Goal: Task Accomplishment & Management: Manage account settings

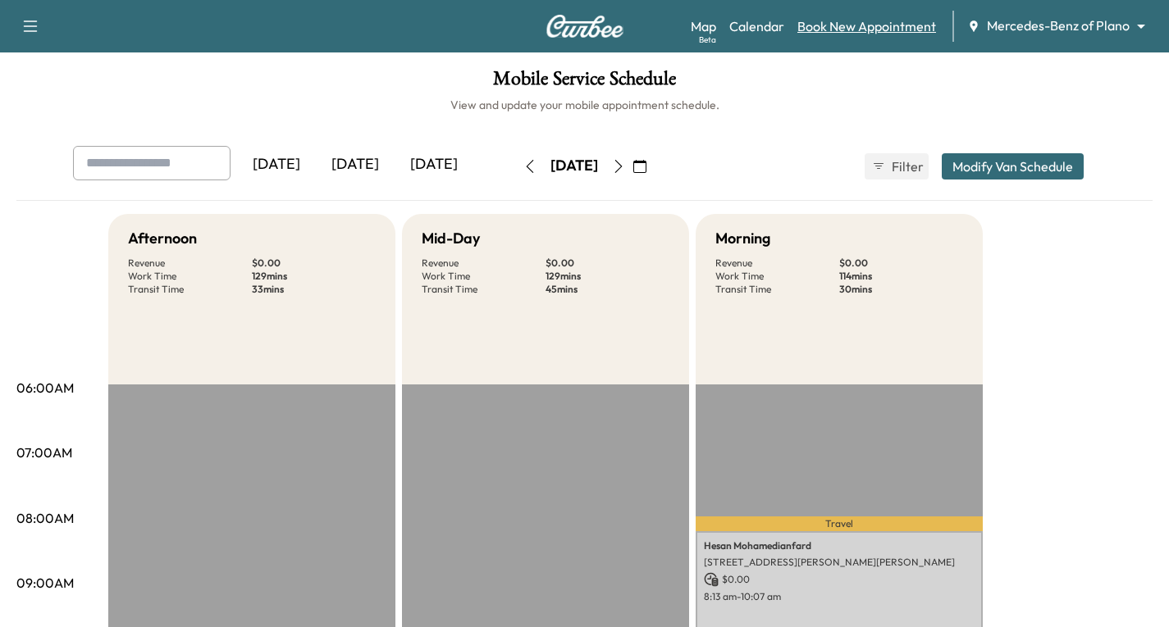
click at [909, 30] on link "Book New Appointment" at bounding box center [866, 26] width 139 height 20
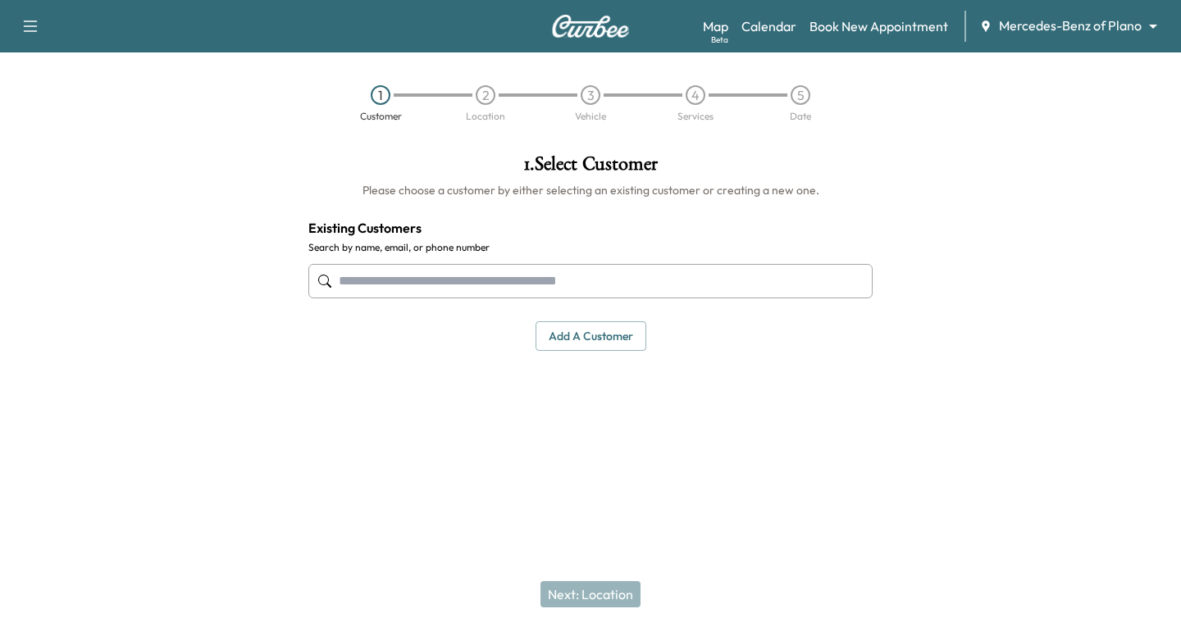
drag, startPoint x: 341, startPoint y: 271, endPoint x: 336, endPoint y: 279, distance: 8.9
click at [340, 271] on input "text" at bounding box center [590, 281] width 564 height 34
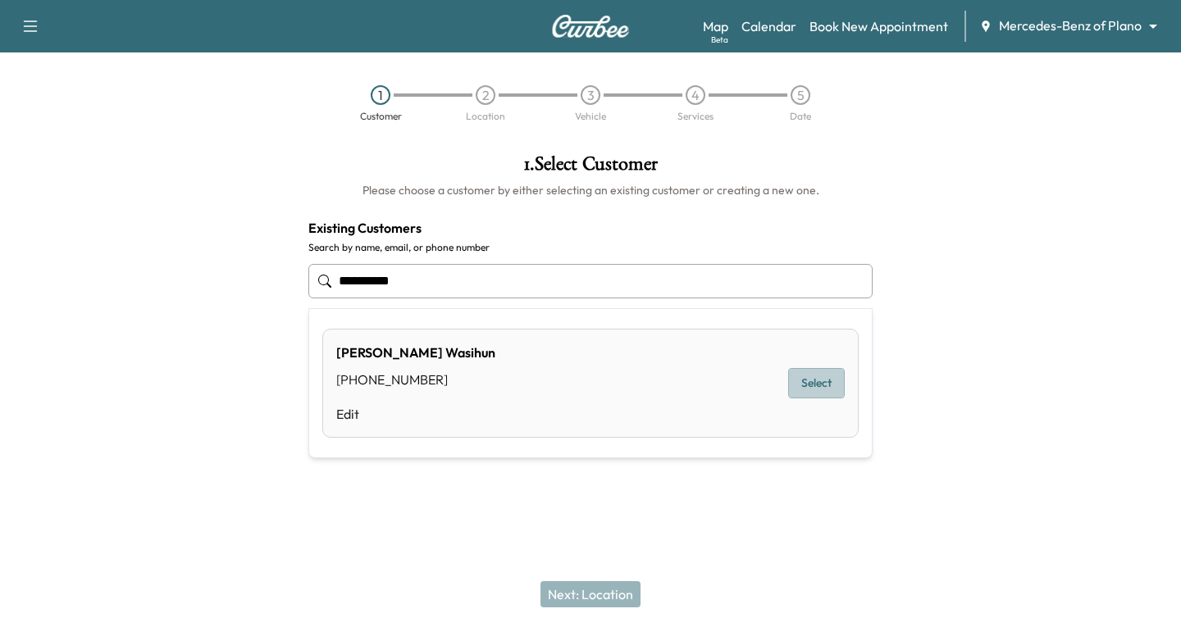
click at [801, 381] on button "Select" at bounding box center [816, 383] width 57 height 30
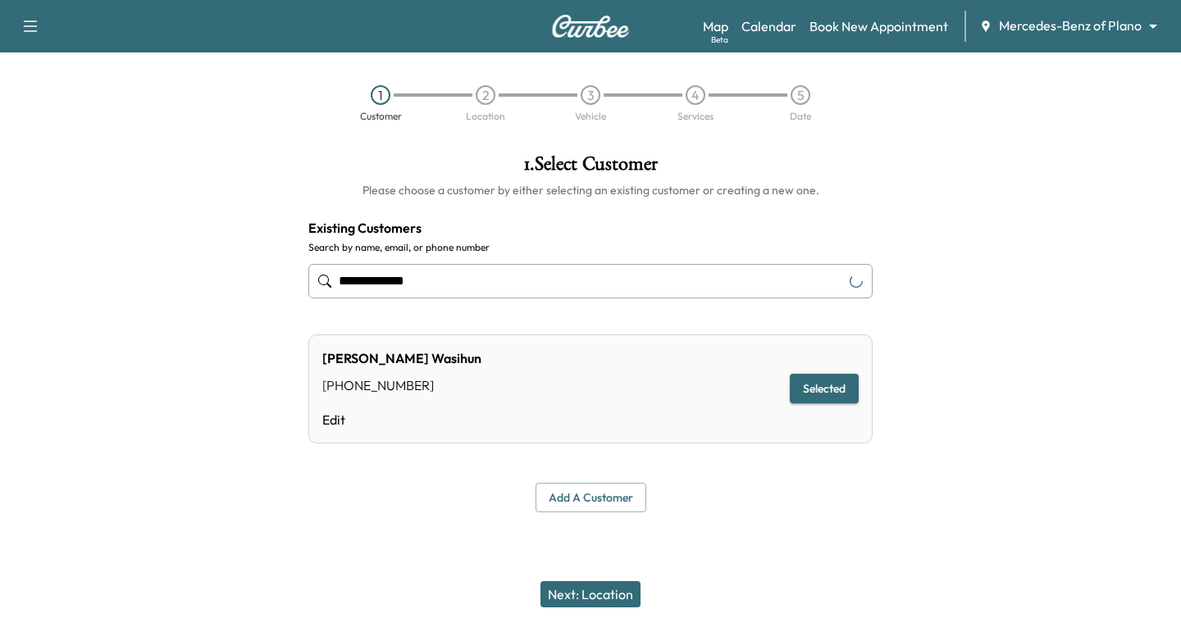
type input "**********"
click at [586, 592] on button "Next: Location" at bounding box center [591, 595] width 100 height 26
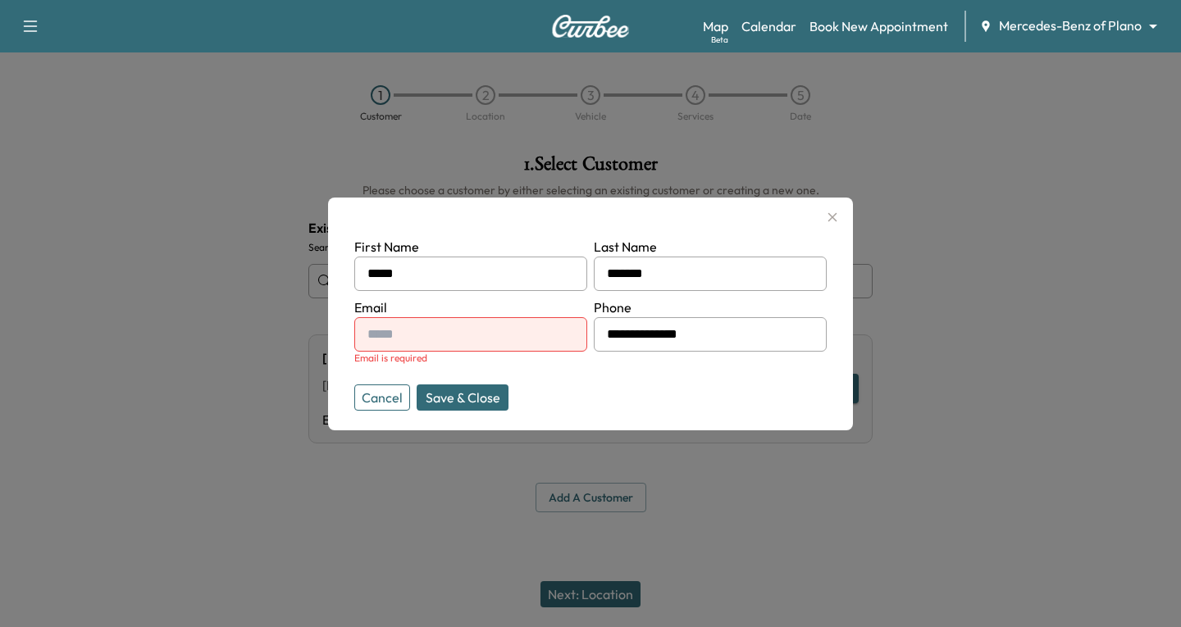
click at [386, 341] on input "text" at bounding box center [470, 334] width 233 height 34
type input "**********"
click at [477, 396] on button "Save & Close" at bounding box center [463, 398] width 92 height 26
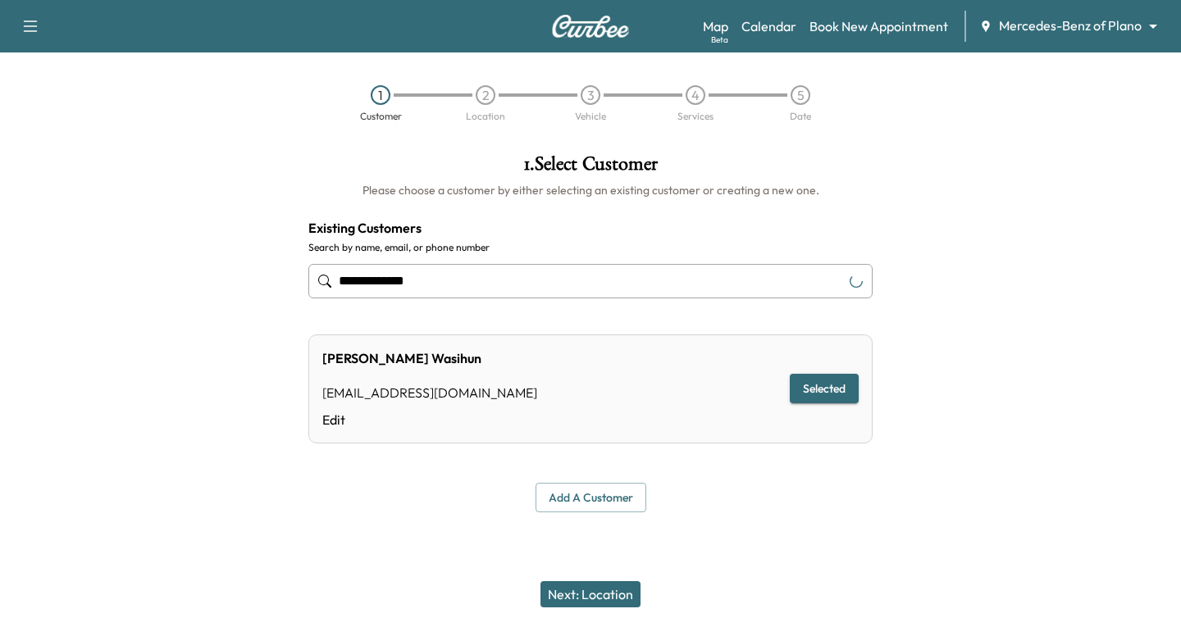
click at [449, 383] on div "[PERSON_NAME] [EMAIL_ADDRESS][DOMAIN_NAME] Edit Selected" at bounding box center [590, 389] width 564 height 109
click at [577, 596] on button "Next: Location" at bounding box center [591, 595] width 100 height 26
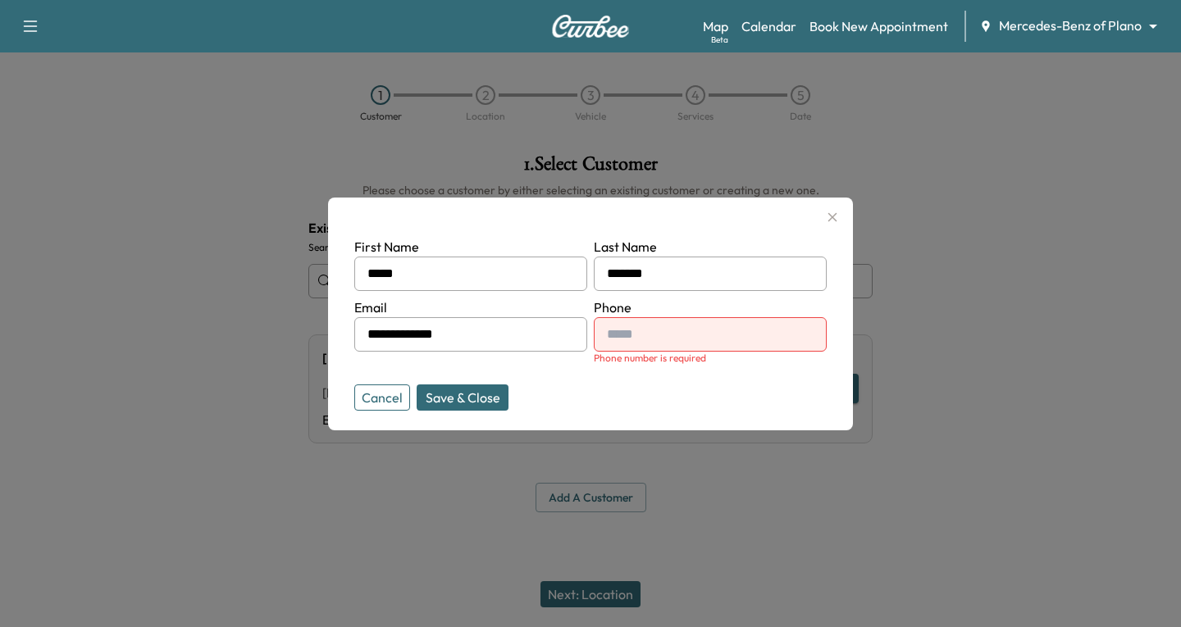
click at [650, 333] on input "text" at bounding box center [710, 334] width 233 height 34
click at [450, 394] on button "Save & Close" at bounding box center [463, 398] width 92 height 26
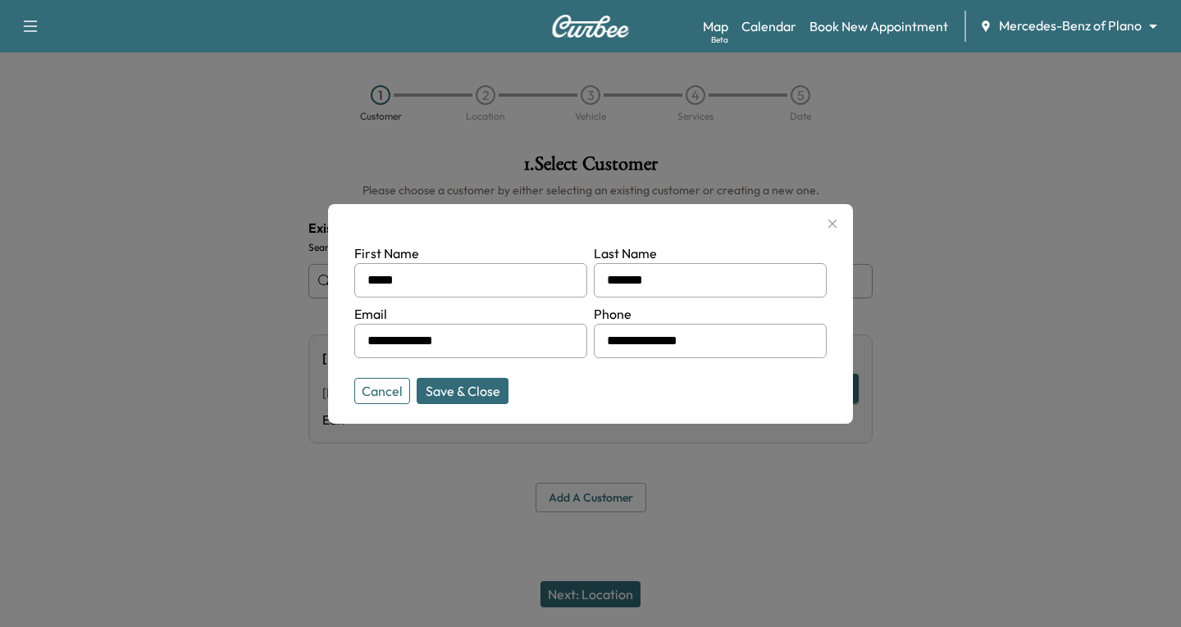
type input "**********"
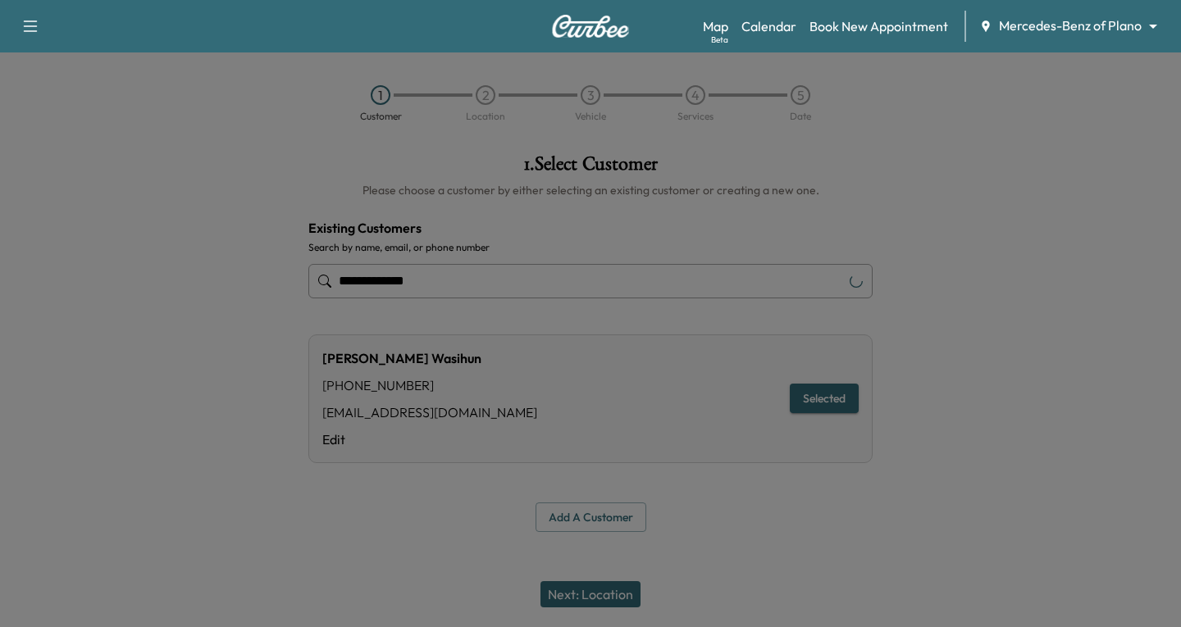
click at [458, 393] on div "**********" at bounding box center [590, 399] width 564 height 129
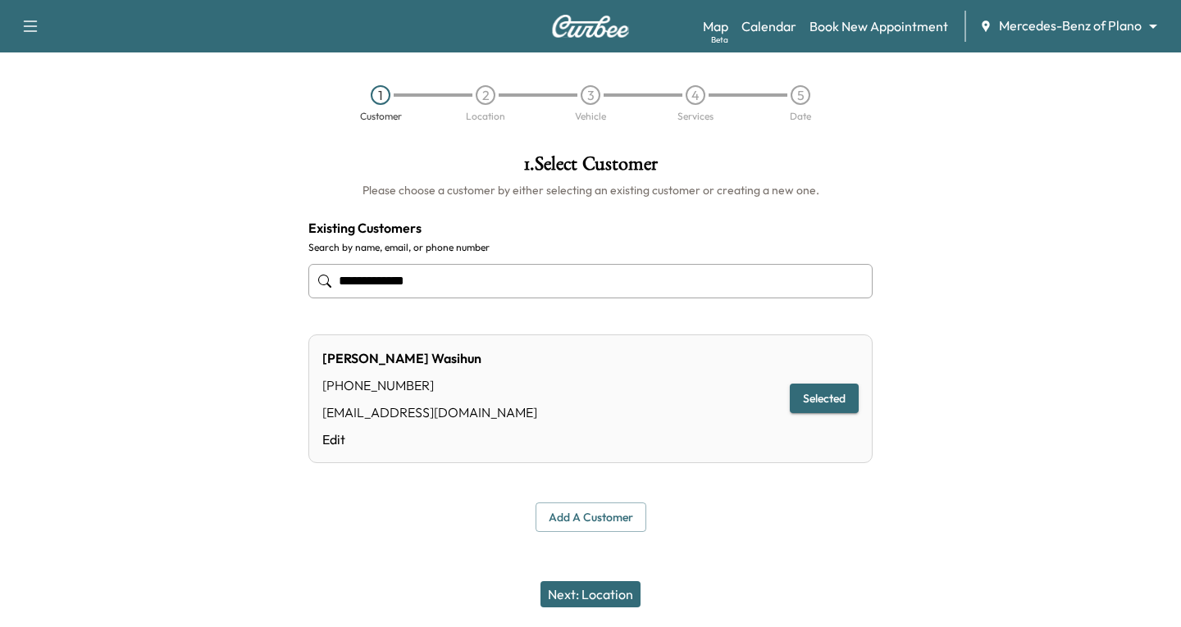
click at [560, 588] on button "Next: Location" at bounding box center [591, 595] width 100 height 26
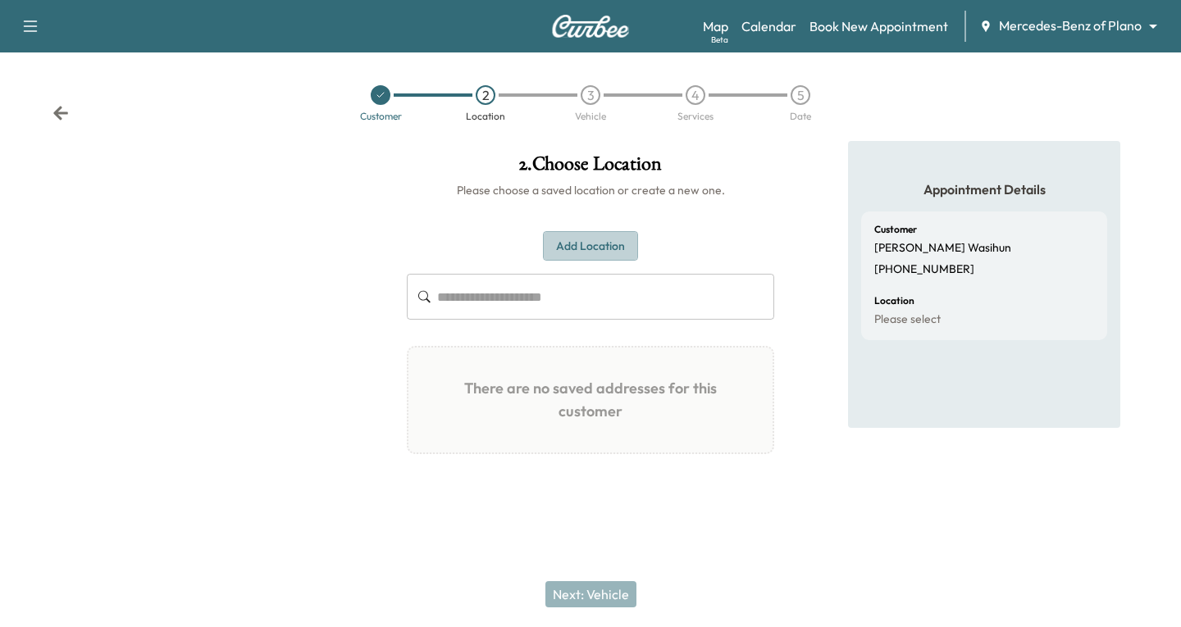
click at [582, 240] on button "Add Location" at bounding box center [590, 246] width 95 height 30
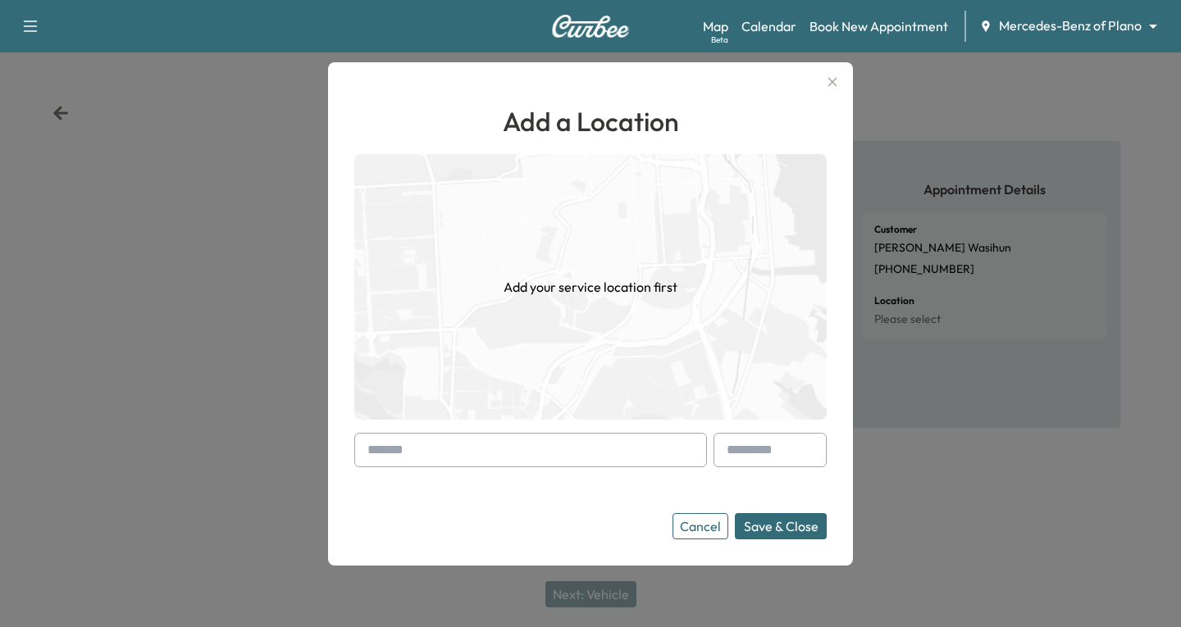
drag, startPoint x: 372, startPoint y: 449, endPoint x: 358, endPoint y: 454, distance: 15.1
click at [364, 452] on div at bounding box center [371, 450] width 20 height 20
click at [356, 454] on input "text" at bounding box center [530, 450] width 353 height 34
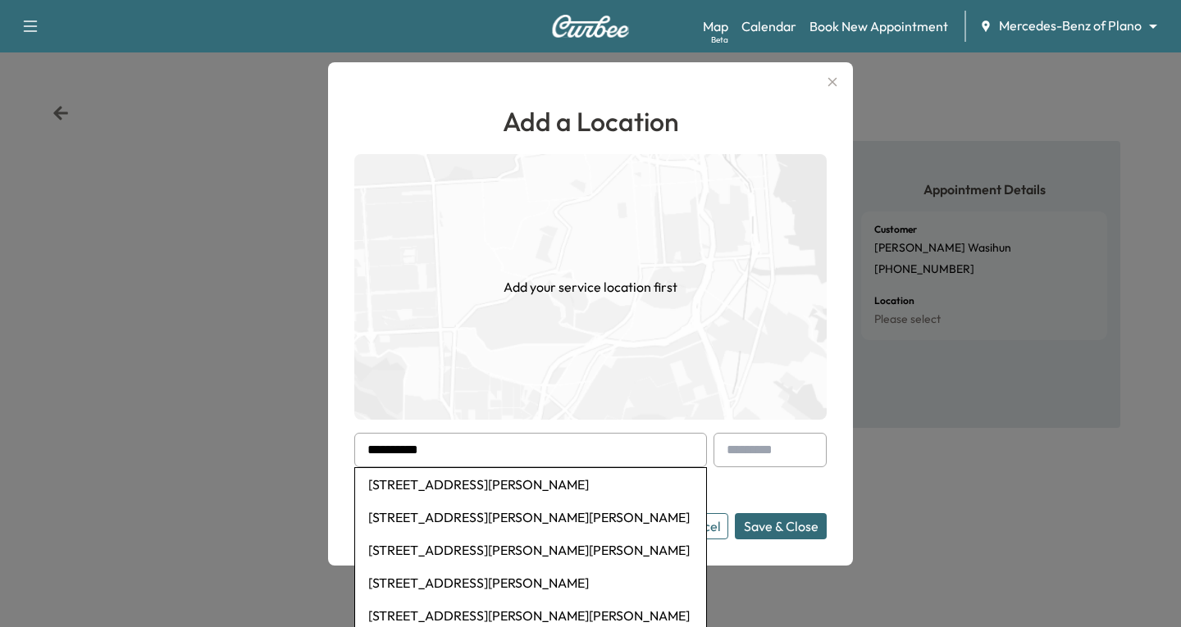
click at [439, 487] on li "[STREET_ADDRESS][PERSON_NAME]" at bounding box center [530, 484] width 351 height 33
type input "**********"
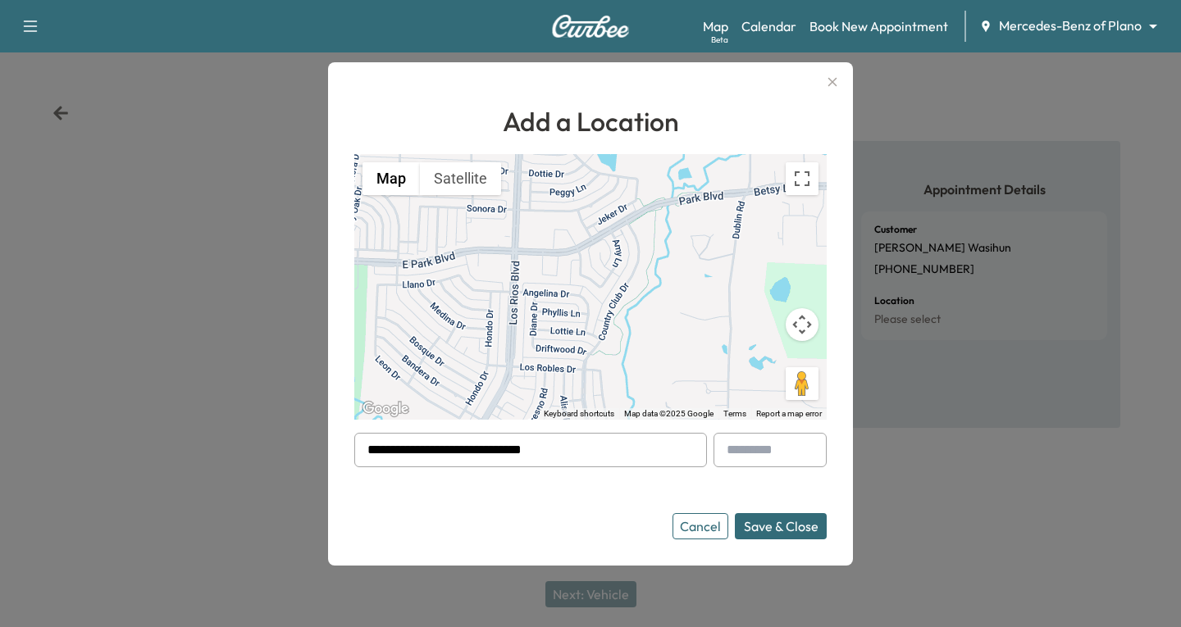
click at [802, 530] on button "Save & Close" at bounding box center [781, 526] width 92 height 26
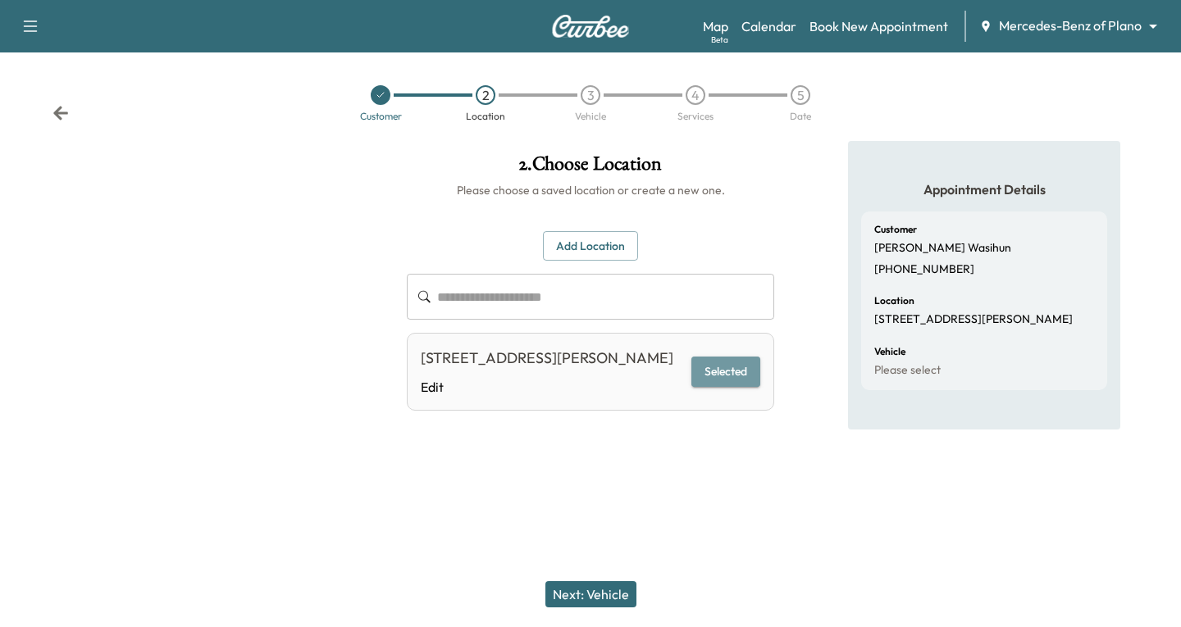
click at [743, 374] on button "Selected" at bounding box center [725, 372] width 69 height 30
click at [616, 581] on div "Next: Vehicle" at bounding box center [590, 595] width 1181 height 66
click at [613, 592] on button "Next: Vehicle" at bounding box center [590, 595] width 91 height 26
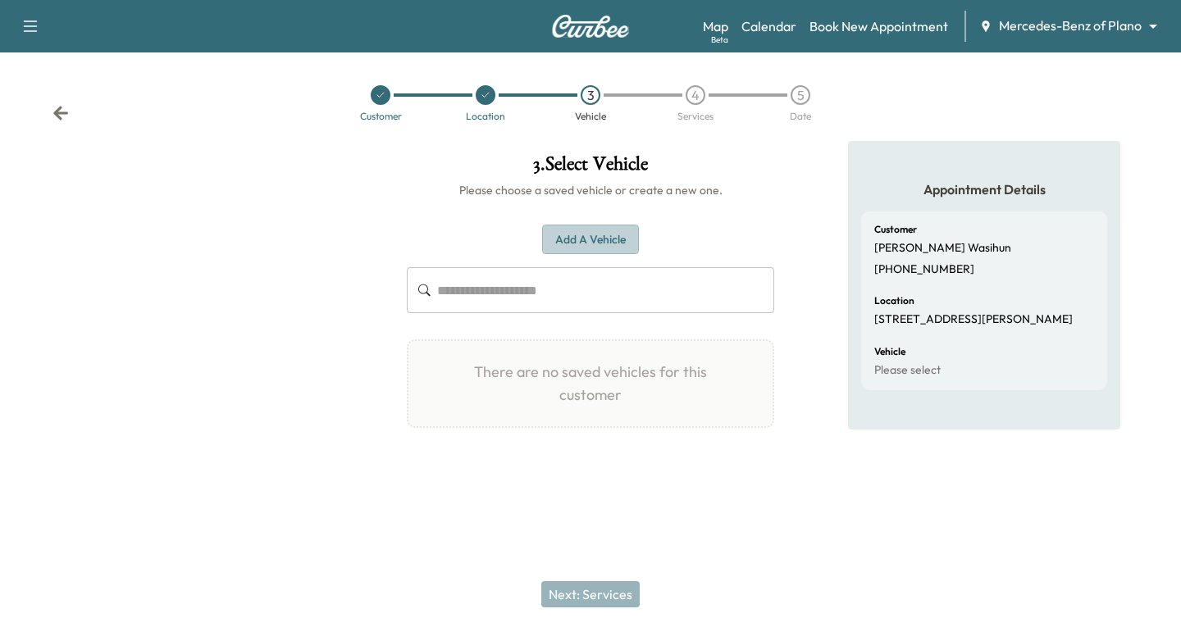
click at [581, 234] on button "Add a Vehicle" at bounding box center [590, 240] width 97 height 30
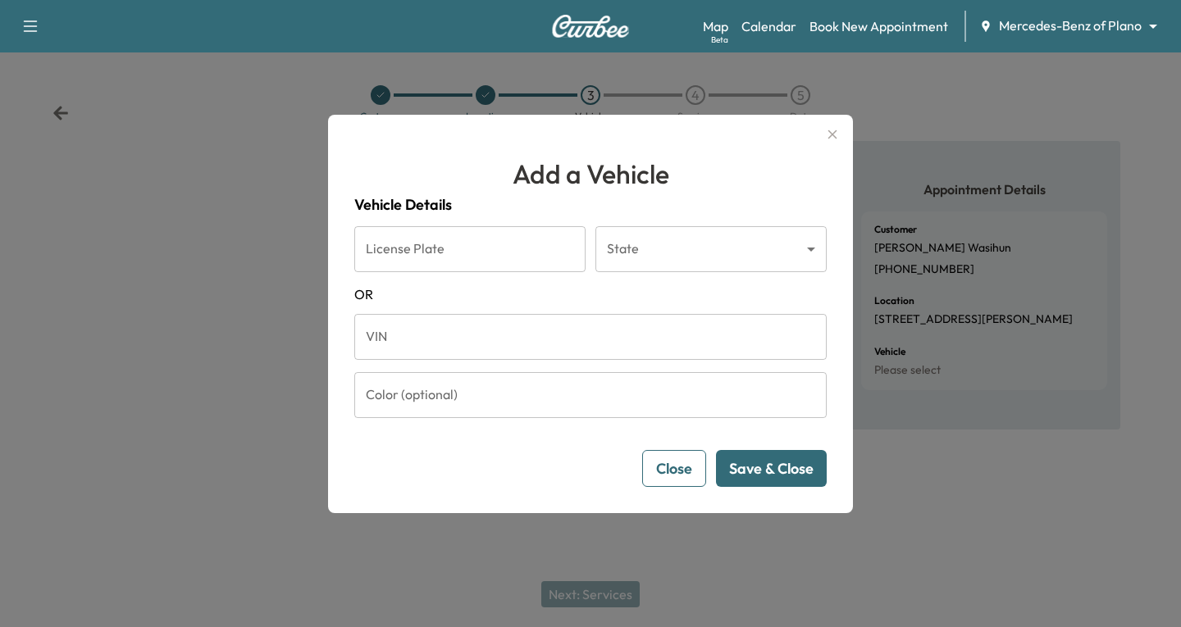
click at [369, 335] on input "VIN" at bounding box center [590, 337] width 472 height 46
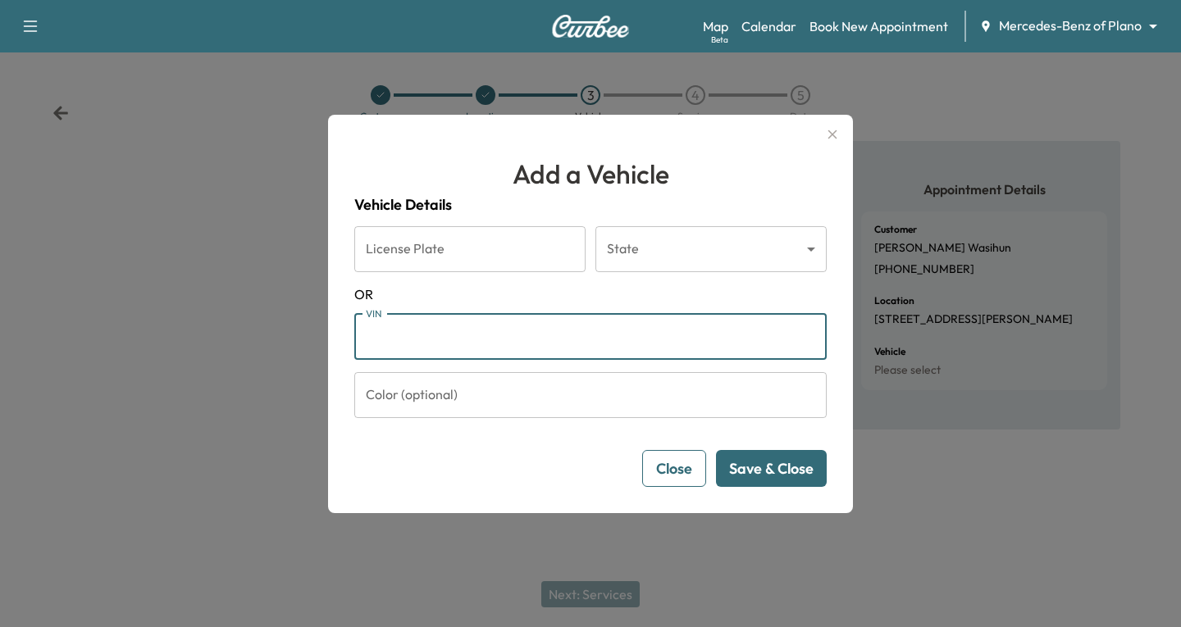
paste input "**********"
type input "**********"
click at [768, 467] on button "Save & Close" at bounding box center [771, 468] width 111 height 37
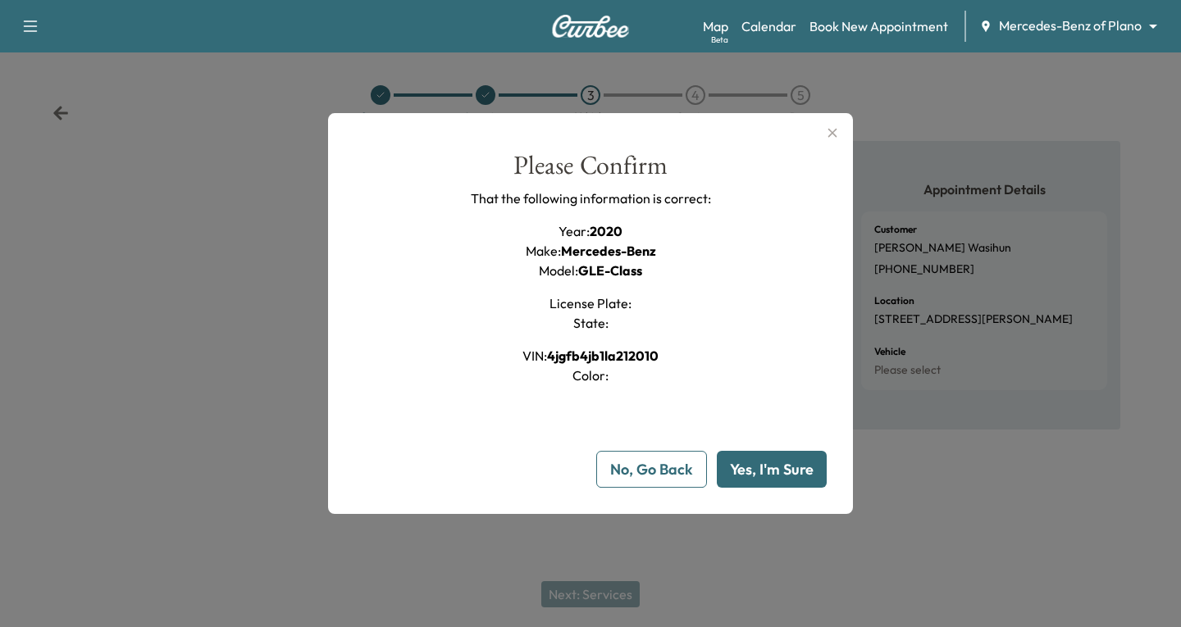
click at [768, 467] on button "Yes, I'm Sure" at bounding box center [772, 469] width 110 height 37
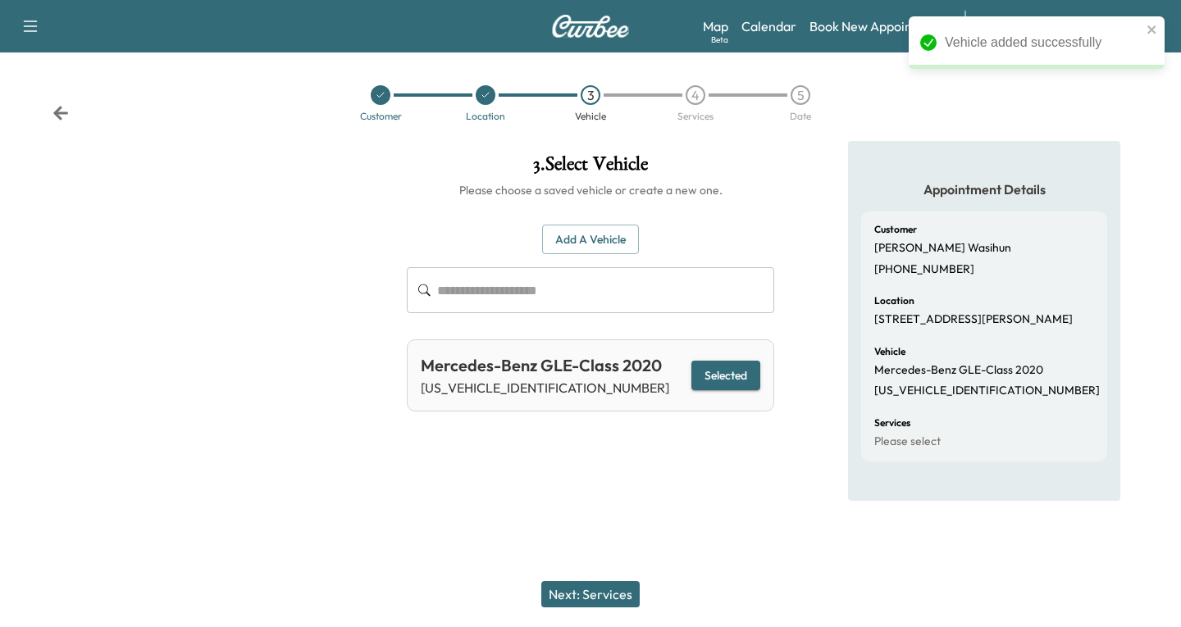
click at [598, 589] on button "Next: Services" at bounding box center [590, 595] width 98 height 26
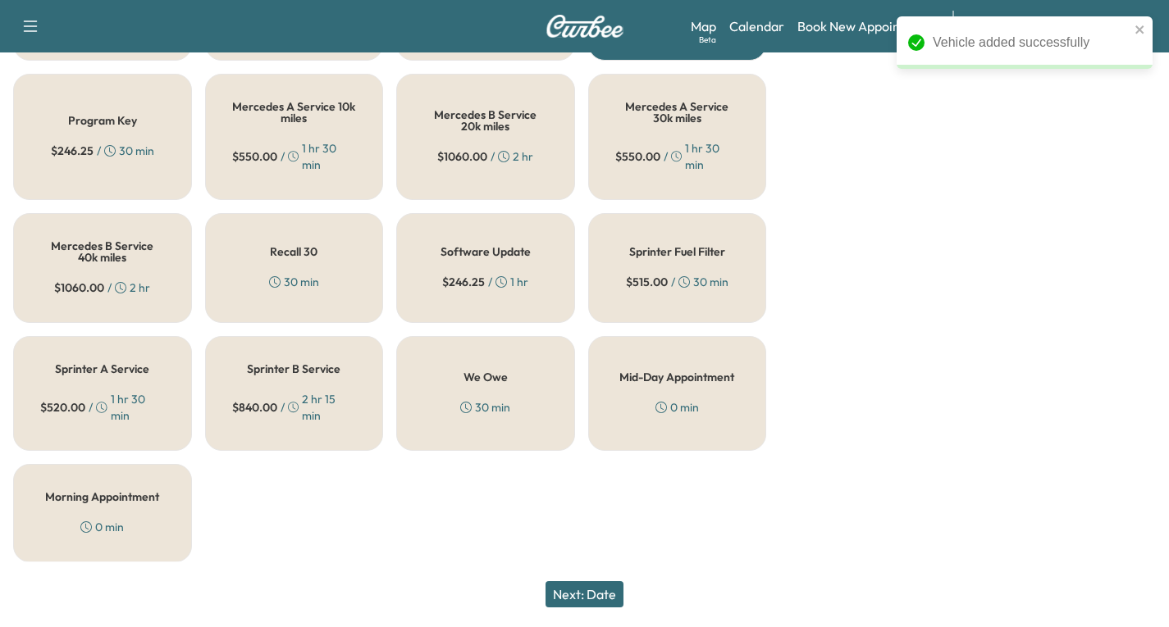
scroll to position [726, 0]
click at [285, 257] on h5 "Recall 30" at bounding box center [294, 250] width 48 height 11
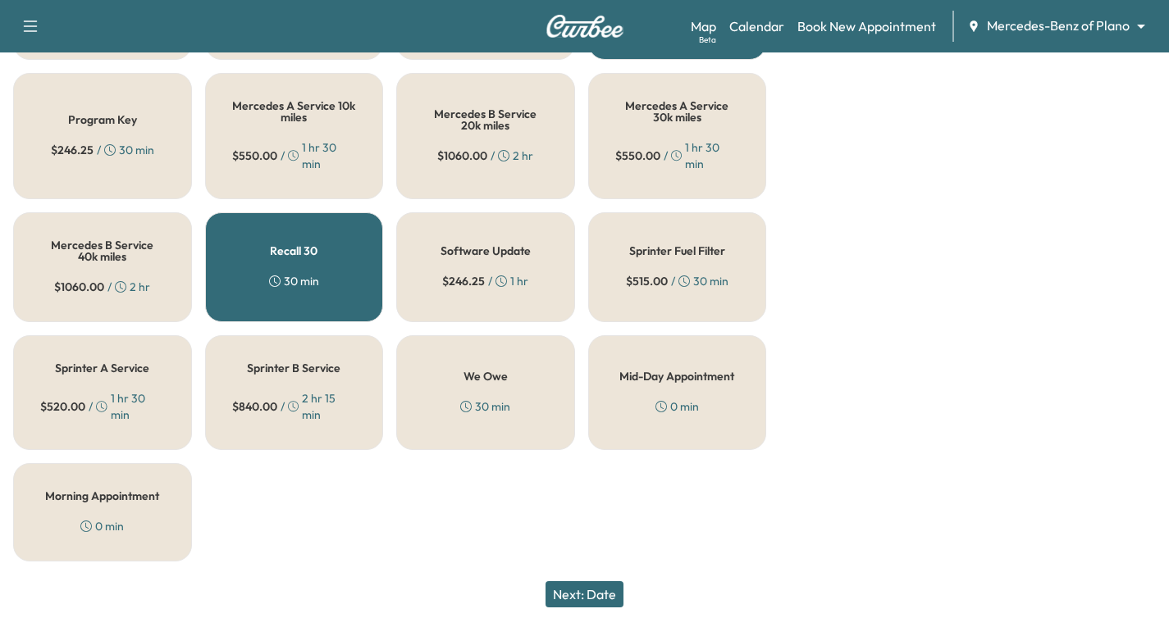
click at [574, 603] on button "Next: Date" at bounding box center [584, 595] width 78 height 26
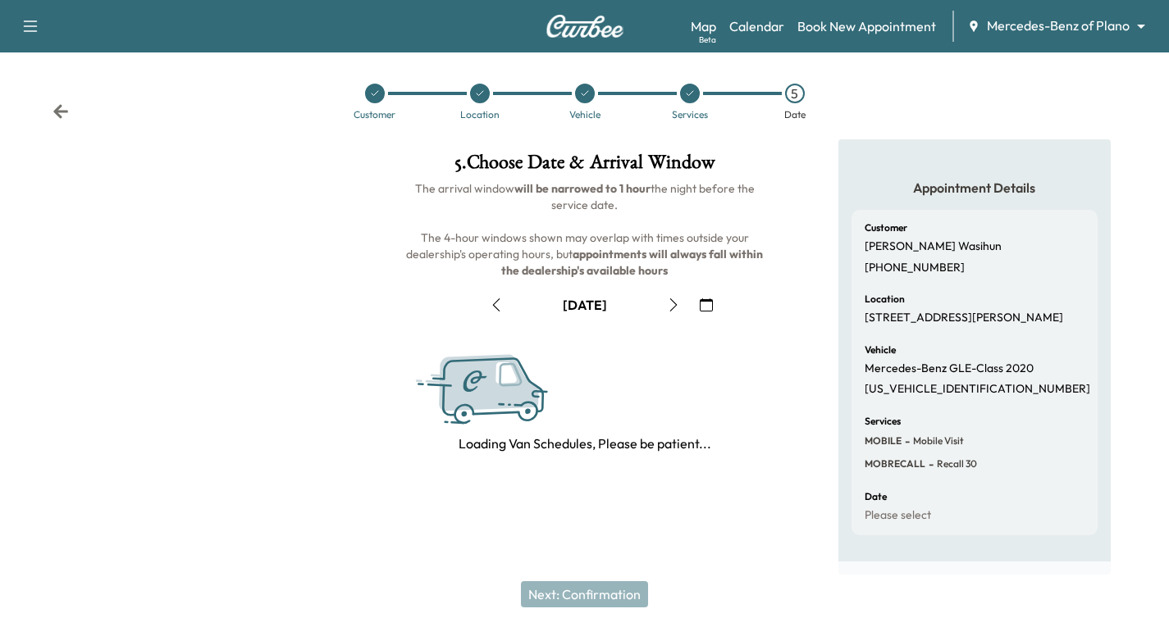
scroll to position [194, 0]
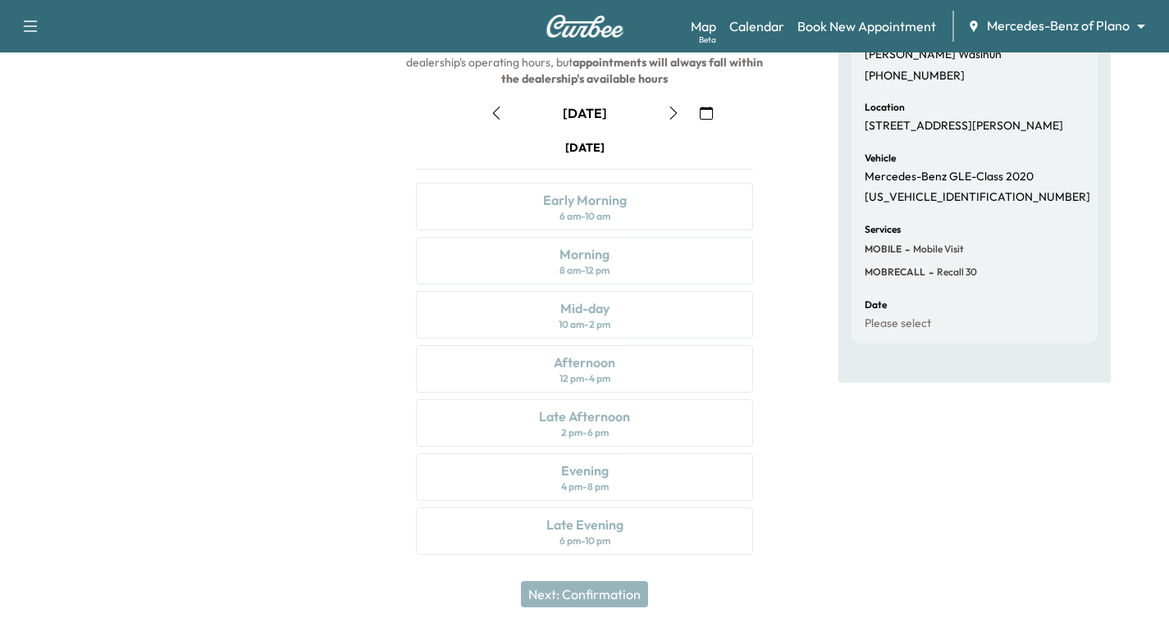
click at [676, 114] on icon "button" at bounding box center [673, 113] width 13 height 13
click at [668, 108] on icon "button" at bounding box center [673, 113] width 13 height 13
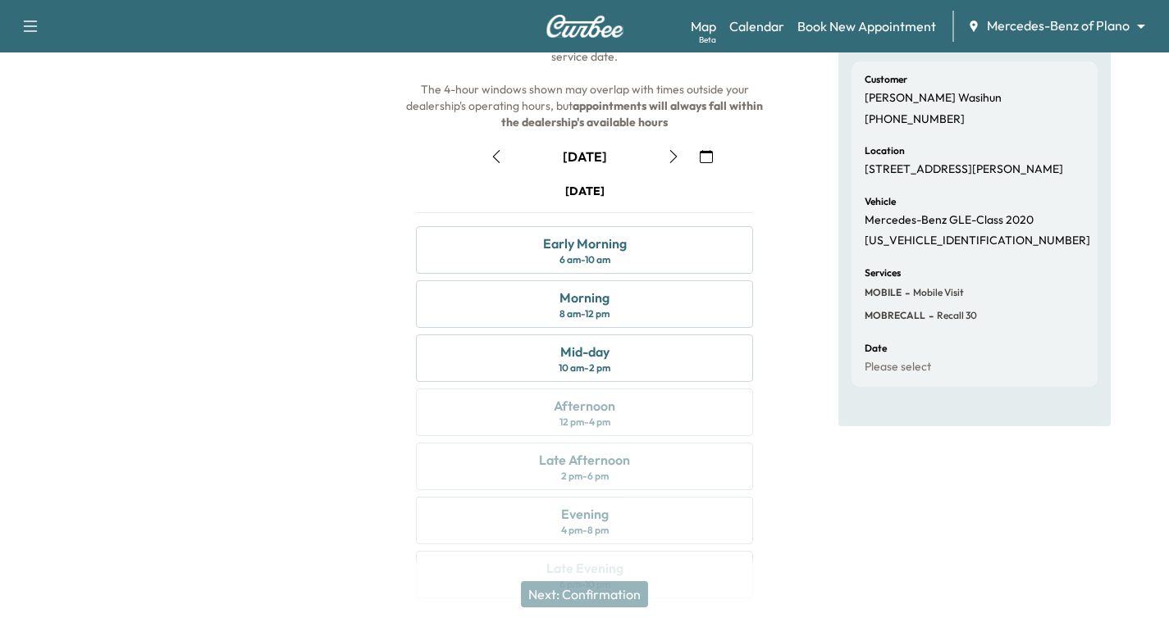
scroll to position [112, 0]
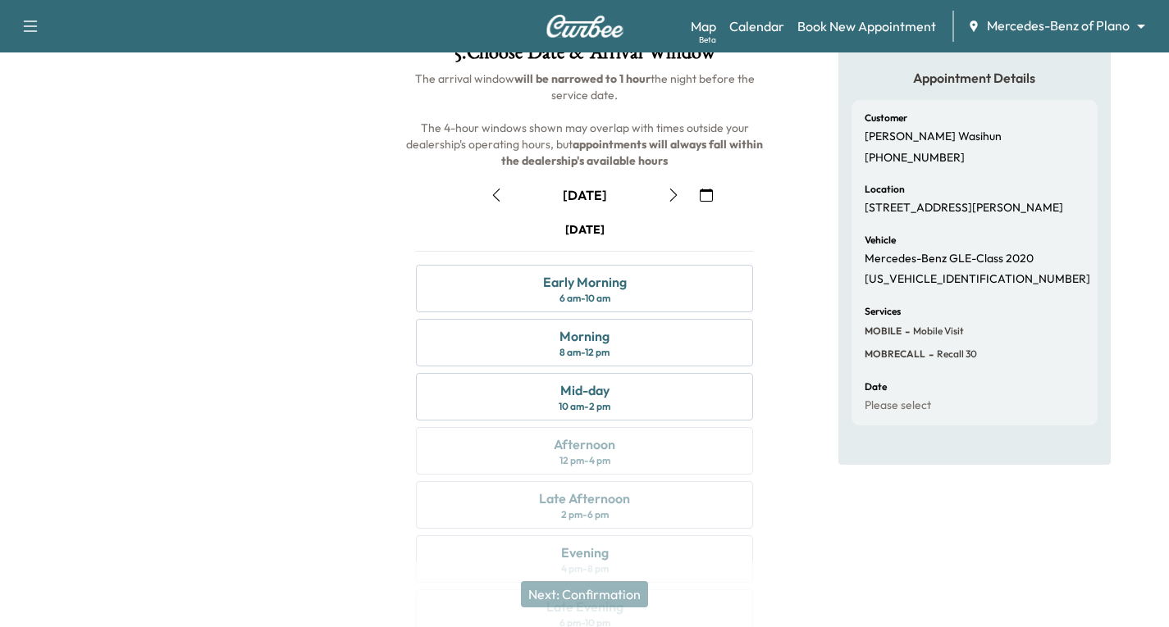
click at [492, 192] on icon "button" at bounding box center [496, 195] width 13 height 13
click at [674, 201] on icon "button" at bounding box center [673, 195] width 13 height 13
click at [651, 284] on div "Early Morning 6 am - 10 am" at bounding box center [584, 289] width 337 height 48
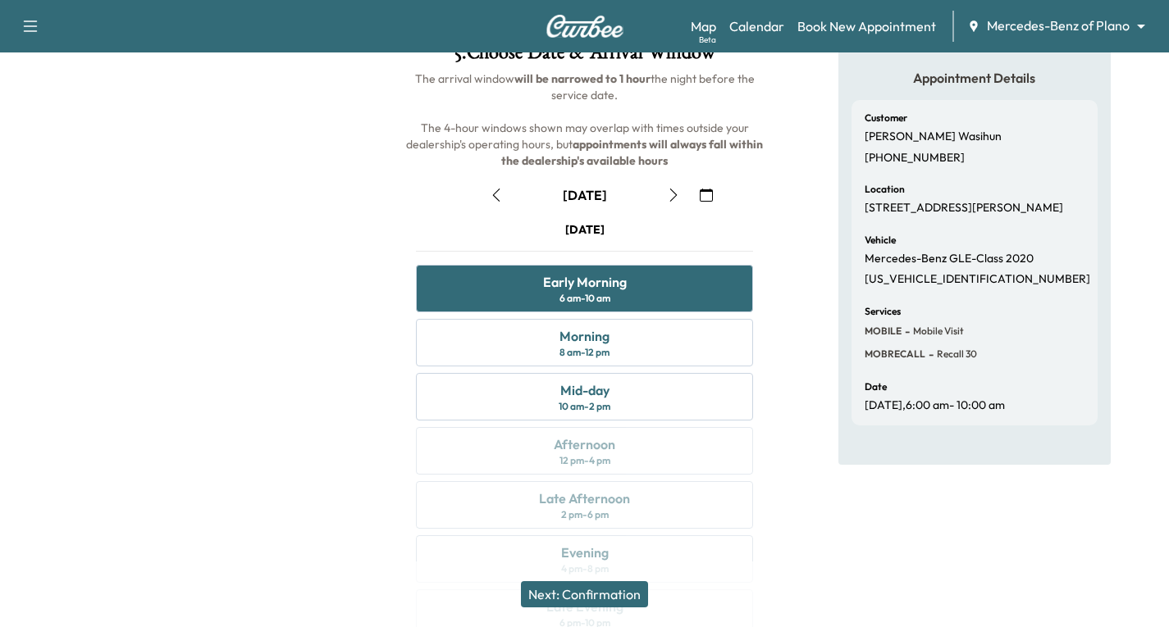
click at [583, 597] on button "Next: Confirmation" at bounding box center [584, 595] width 127 height 26
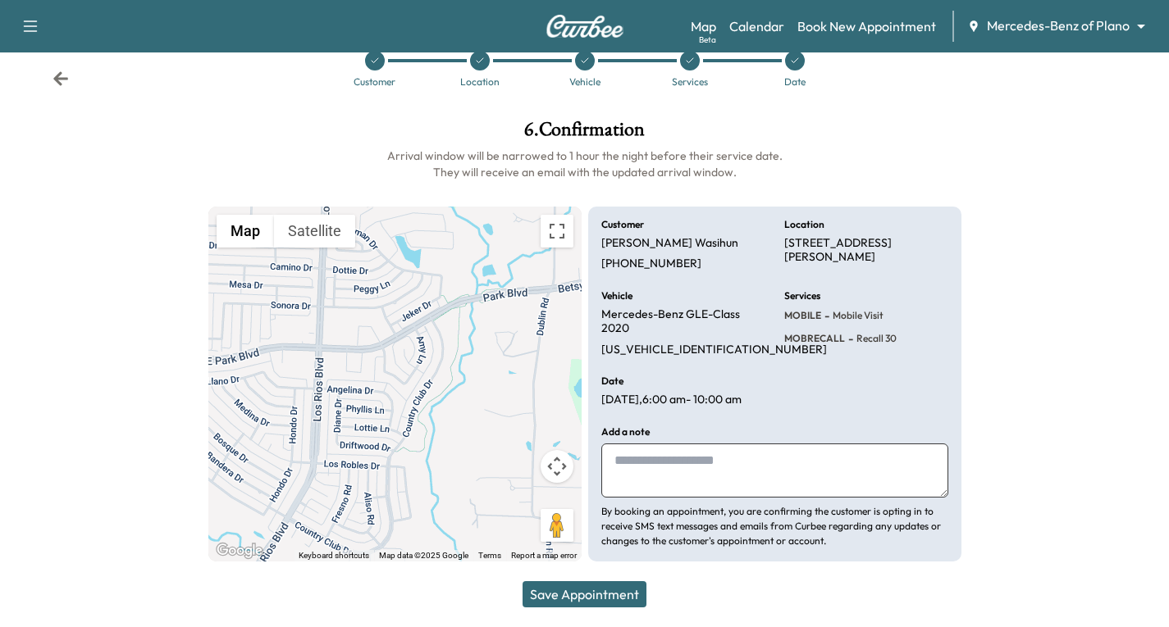
click at [585, 591] on button "Save Appointment" at bounding box center [584, 595] width 124 height 26
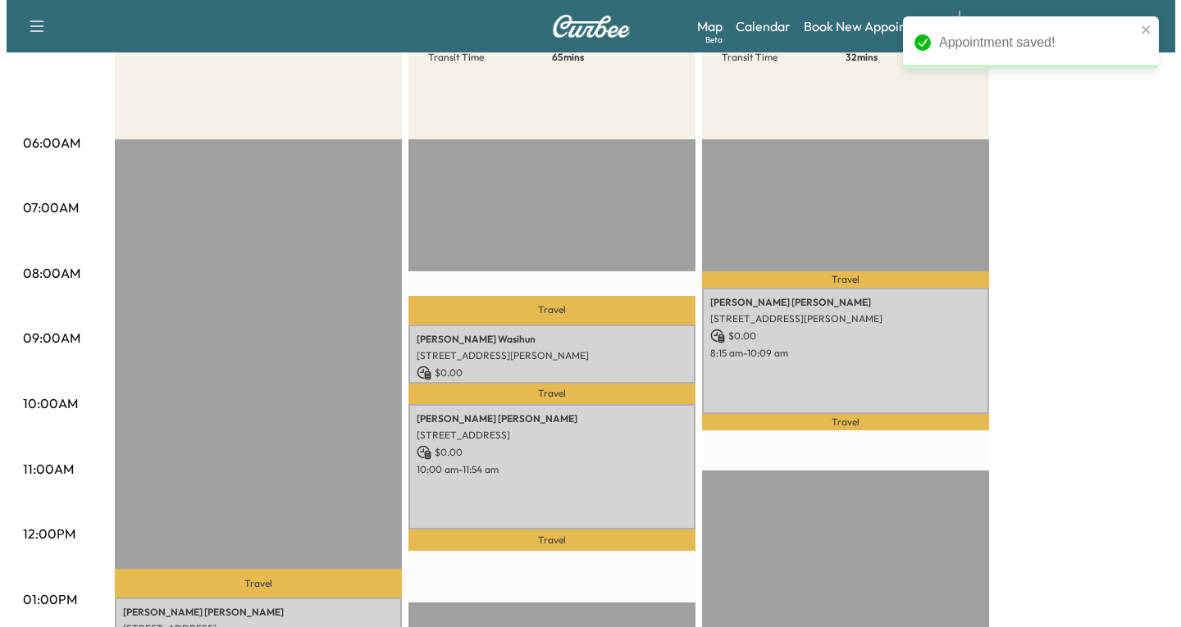
scroll to position [246, 0]
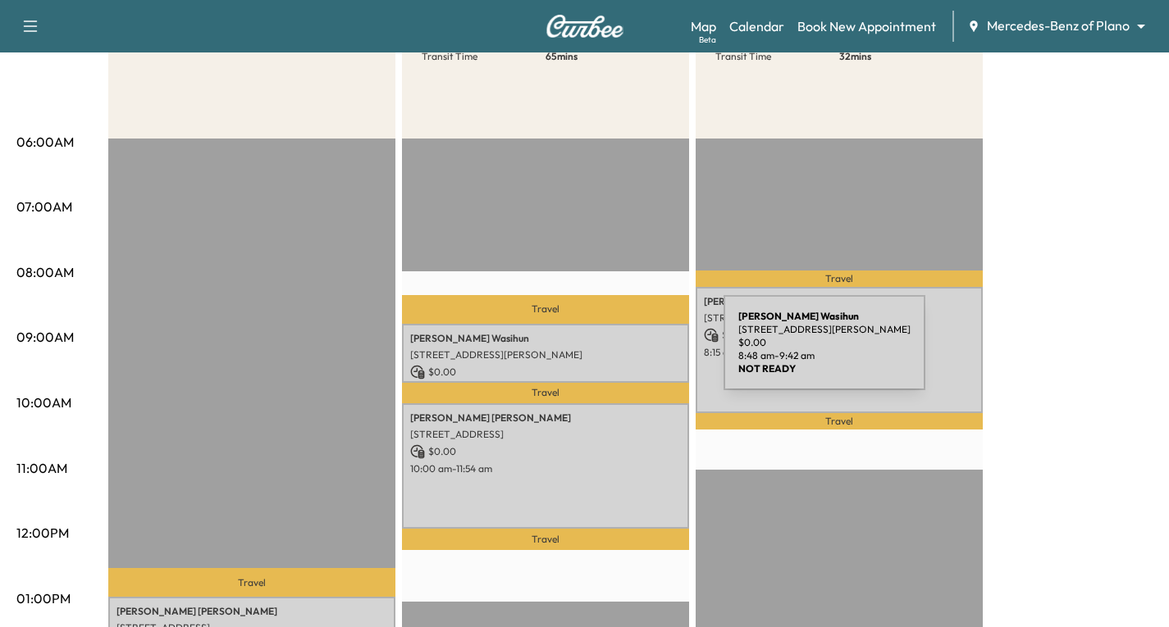
click at [600, 353] on p "[STREET_ADDRESS][PERSON_NAME]" at bounding box center [545, 355] width 271 height 13
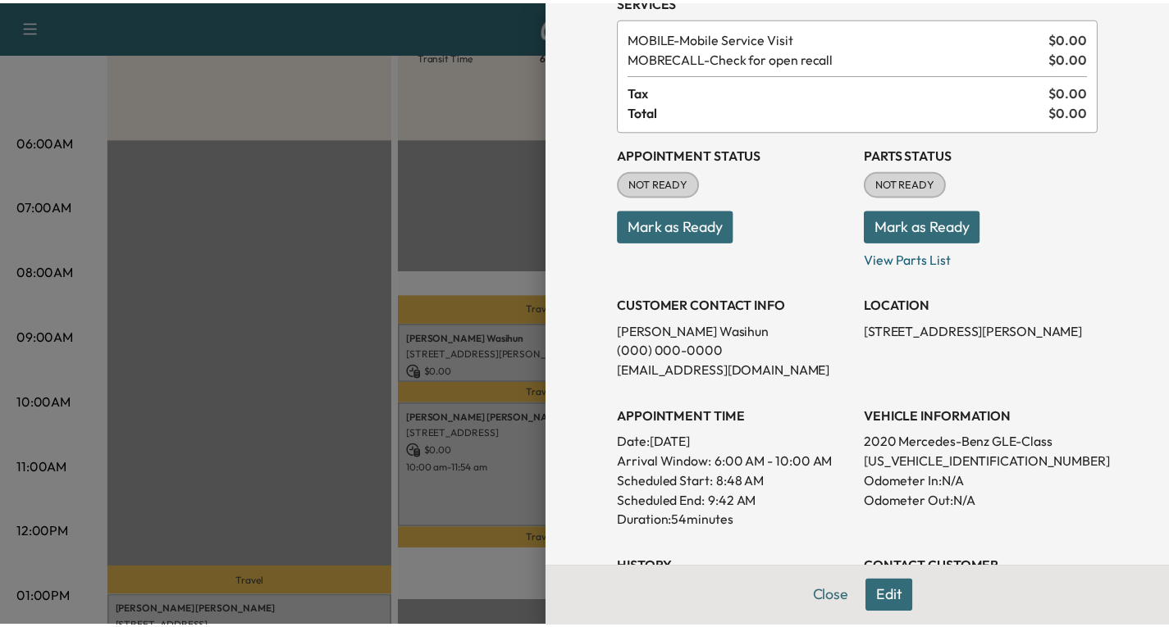
scroll to position [82, 0]
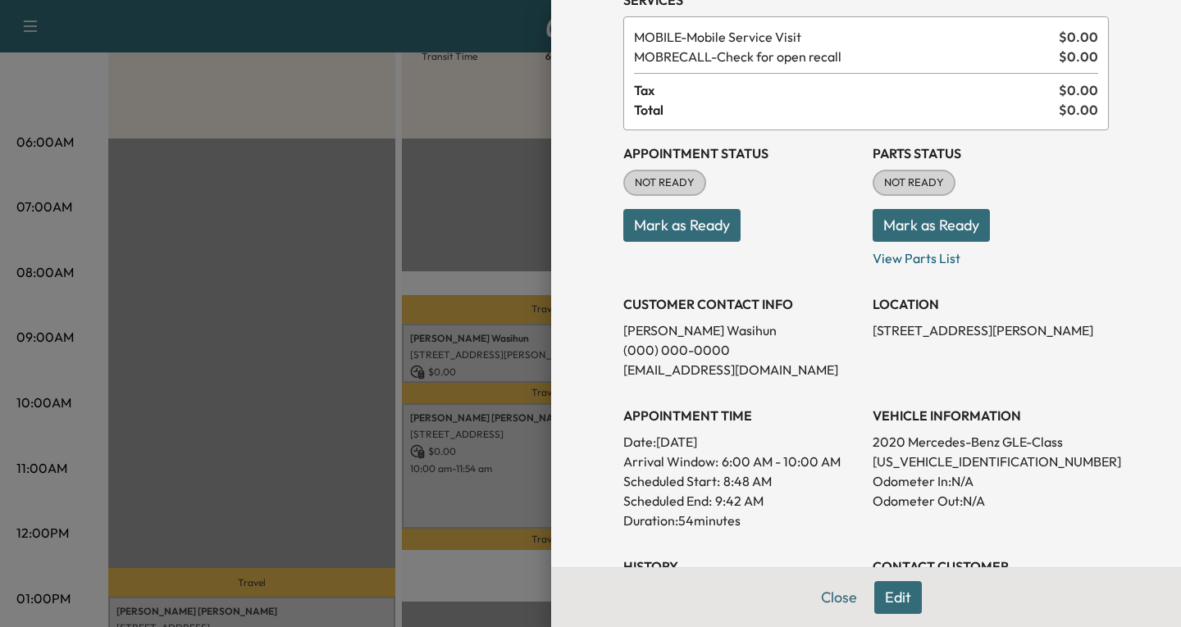
click at [893, 600] on button "Edit" at bounding box center [898, 598] width 48 height 33
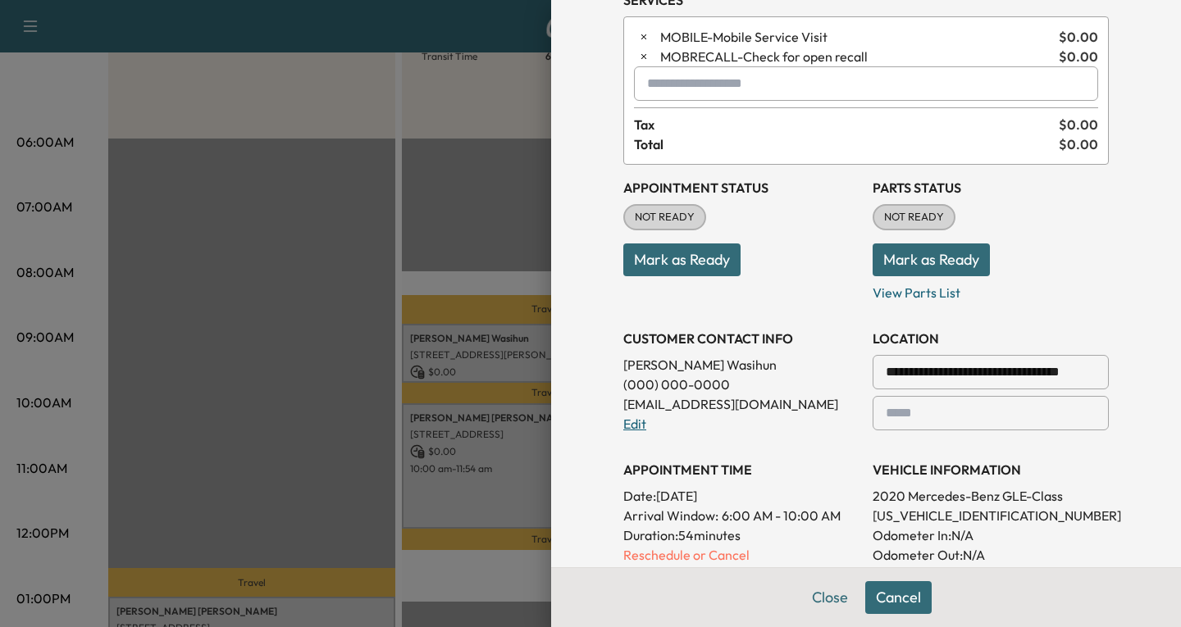
click at [623, 426] on link "Edit" at bounding box center [634, 424] width 23 height 16
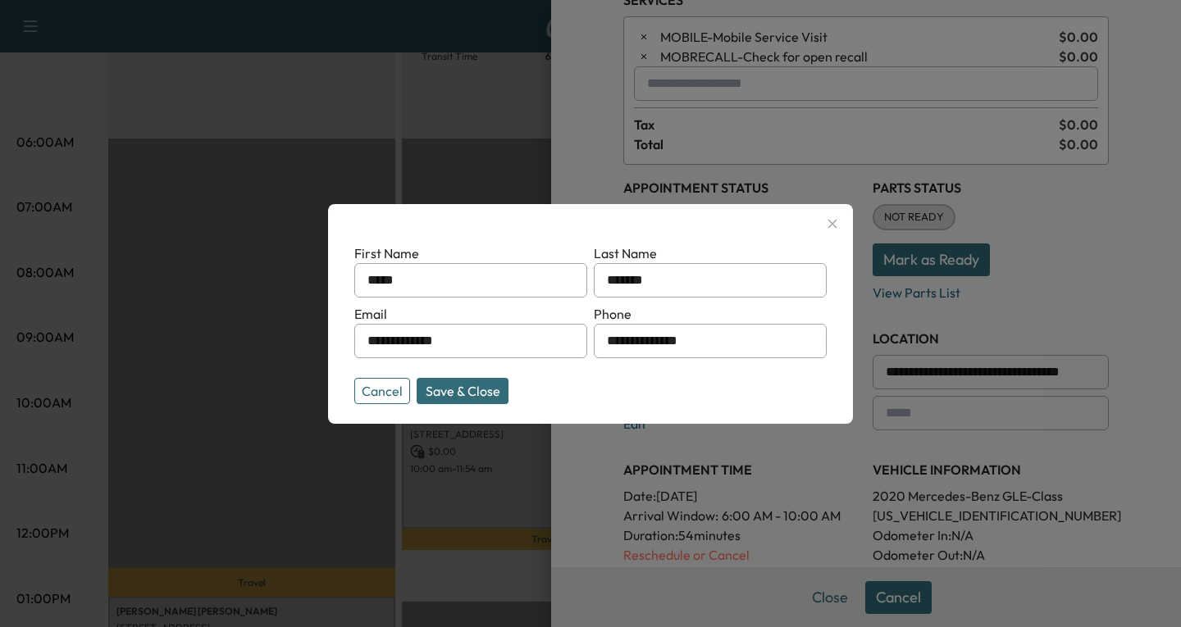
drag, startPoint x: 597, startPoint y: 340, endPoint x: 721, endPoint y: 339, distance: 123.9
click at [721, 339] on input "**********" at bounding box center [710, 341] width 233 height 34
type input "**********"
drag, startPoint x: 362, startPoint y: 344, endPoint x: 421, endPoint y: 358, distance: 60.7
click at [421, 358] on div "**********" at bounding box center [470, 341] width 233 height 34
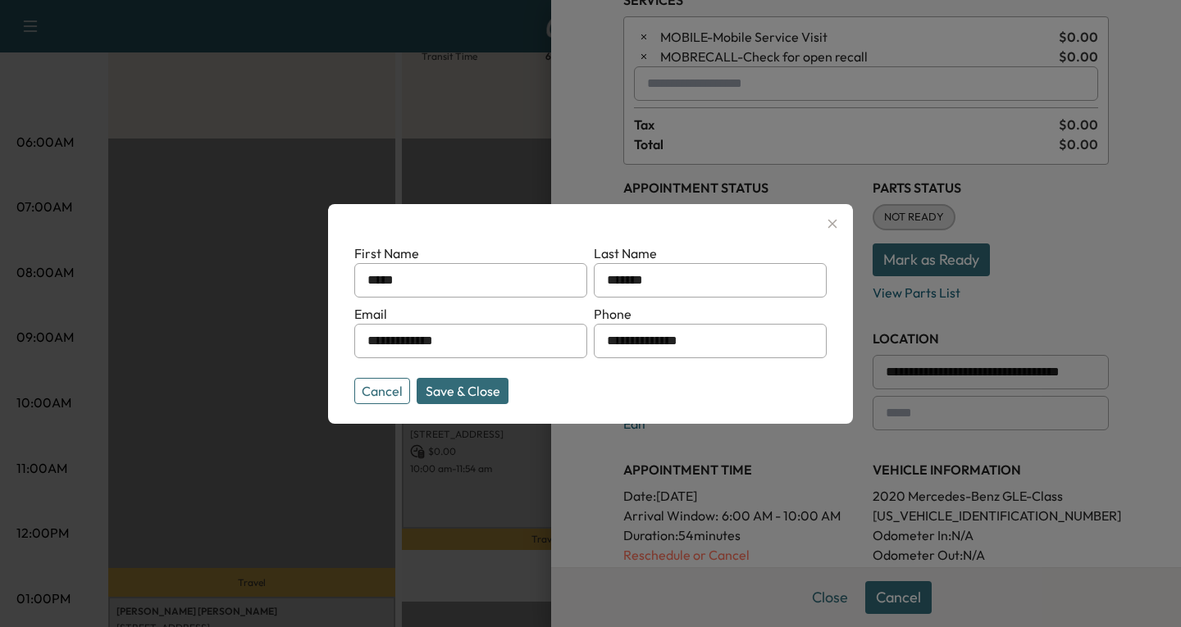
drag, startPoint x: 468, startPoint y: 339, endPoint x: 335, endPoint y: 372, distance: 137.9
click at [335, 372] on div "**********" at bounding box center [590, 314] width 525 height 220
type input "**********"
click at [491, 398] on button "Save & Close" at bounding box center [463, 391] width 92 height 26
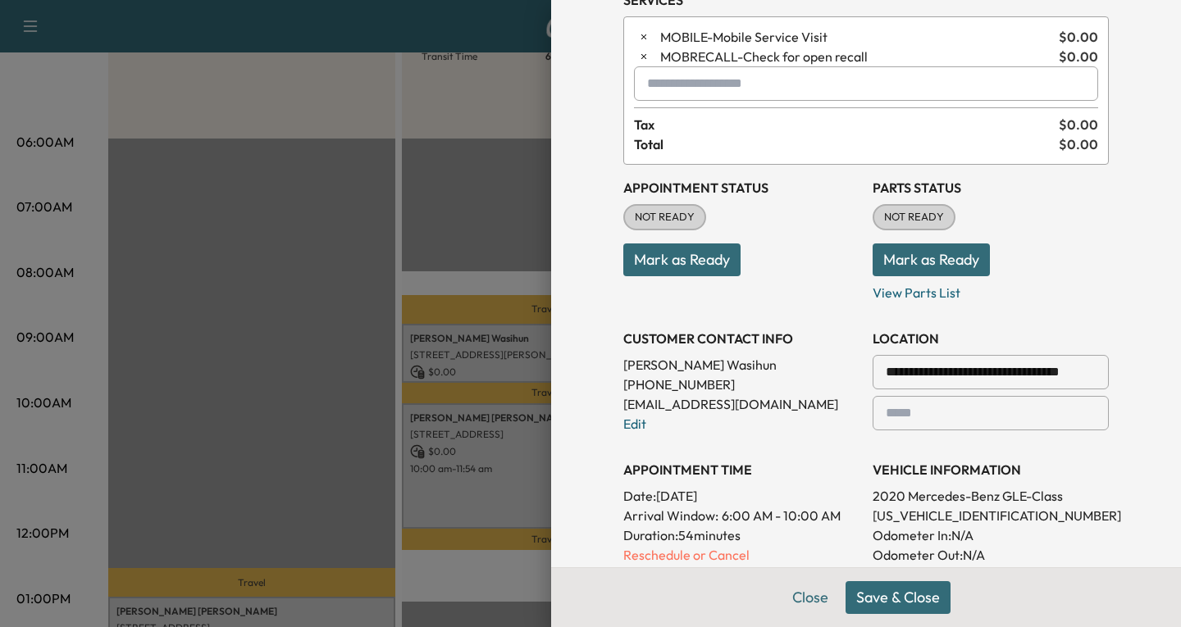
click at [907, 600] on button "Save & Close" at bounding box center [898, 598] width 105 height 33
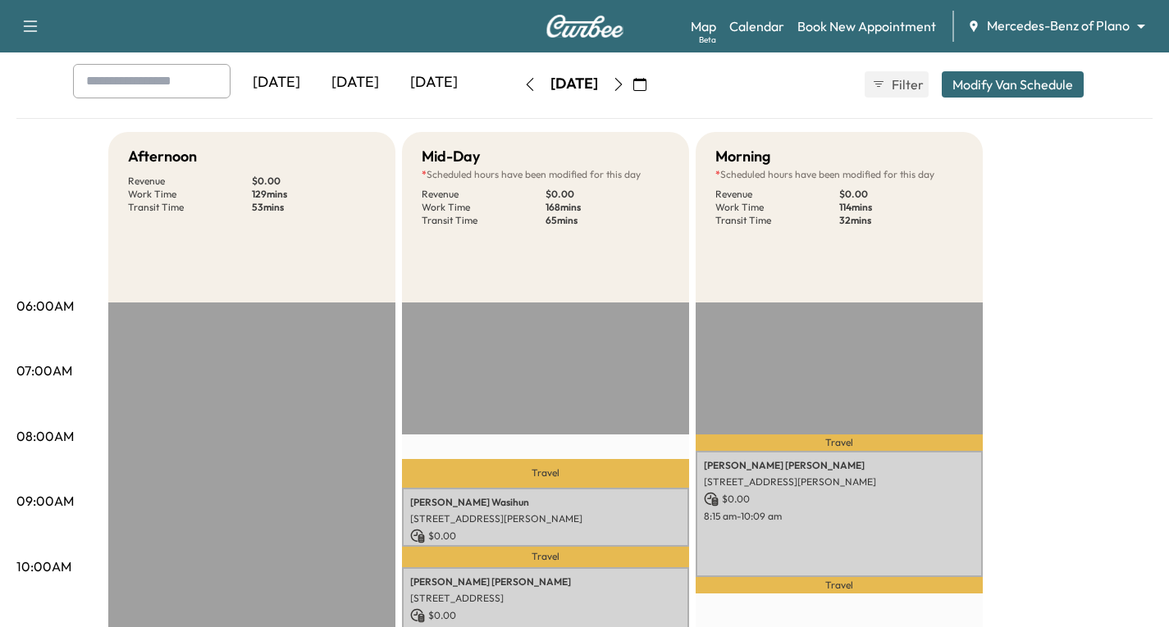
scroll to position [0, 0]
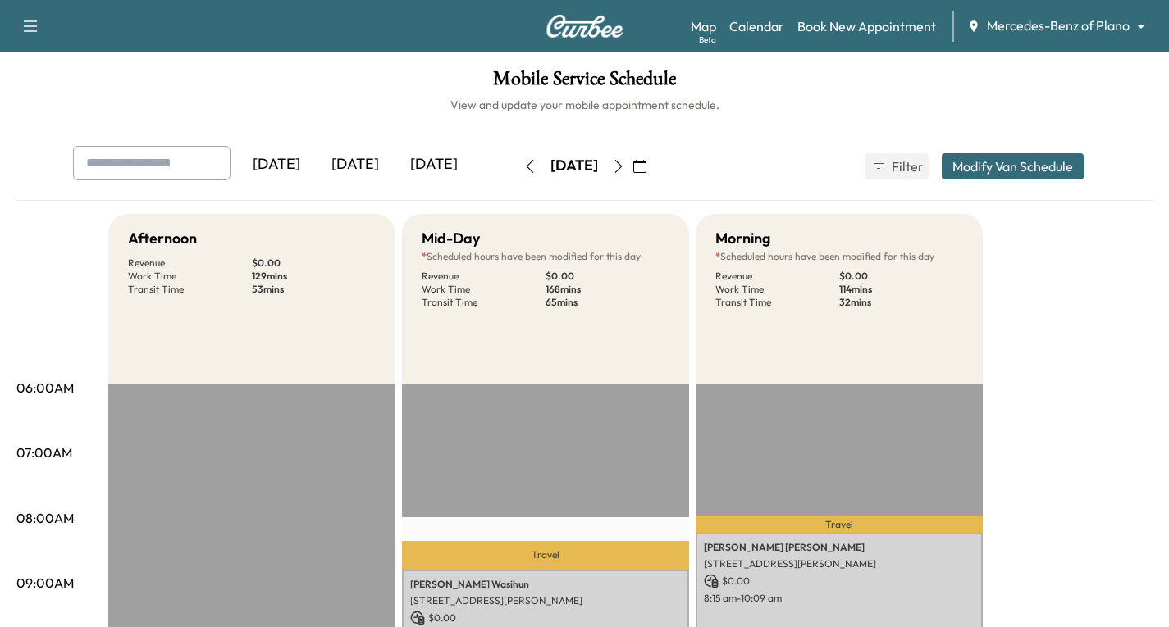
click at [646, 170] on icon "button" at bounding box center [639, 166] width 13 height 13
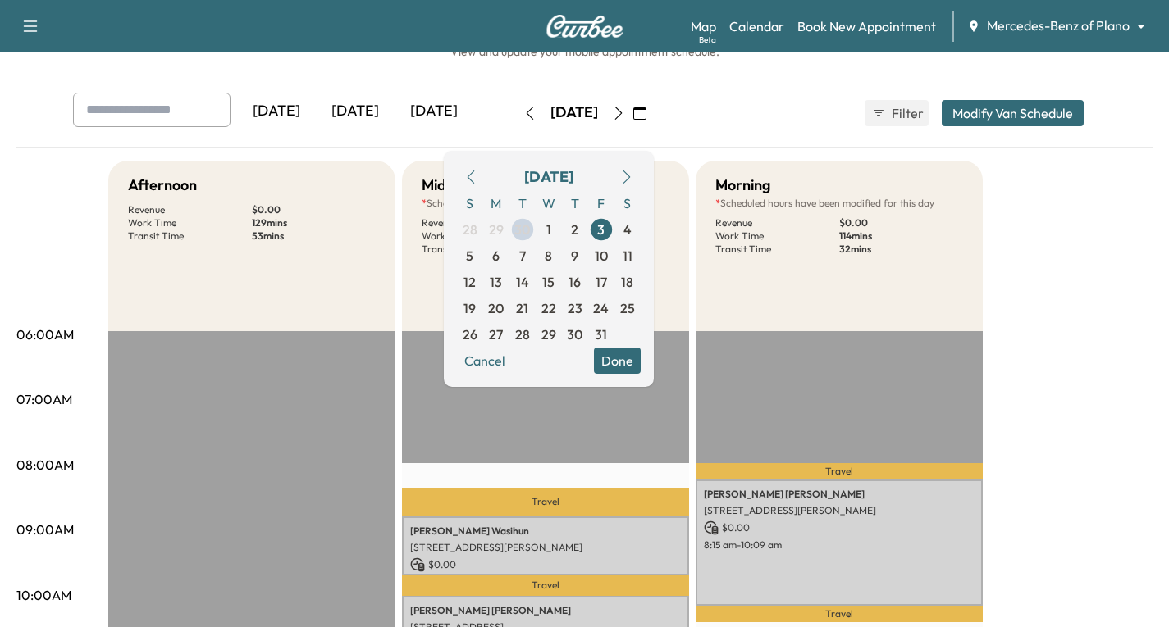
scroll to position [82, 0]
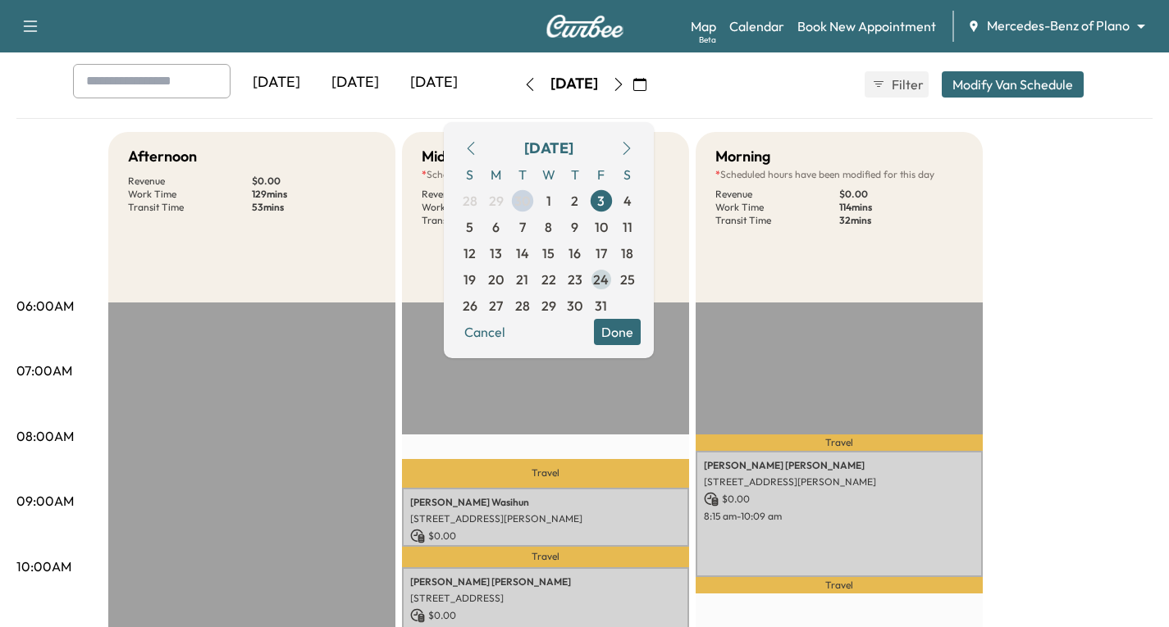
click at [609, 283] on span "24" at bounding box center [601, 280] width 16 height 20
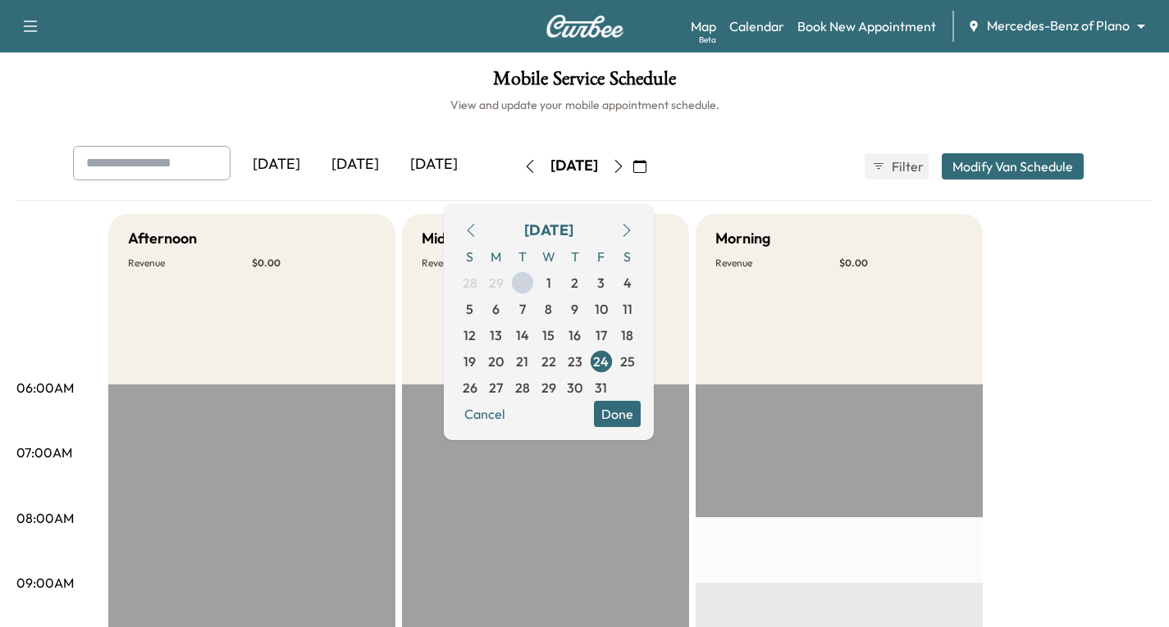
click at [758, 162] on div "[DATE] [DATE] [DATE] [DATE] October 2025 S M T W T F S 28 29 30 1 2 3 4 5 6 7 8…" at bounding box center [585, 166] width 1050 height 41
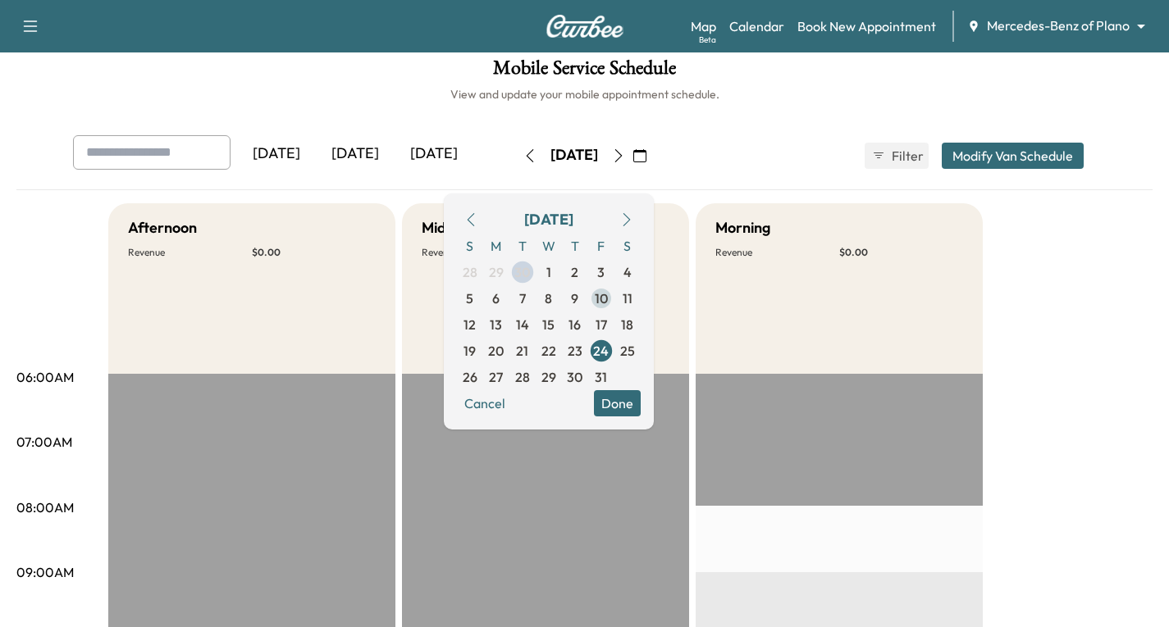
scroll to position [82, 0]
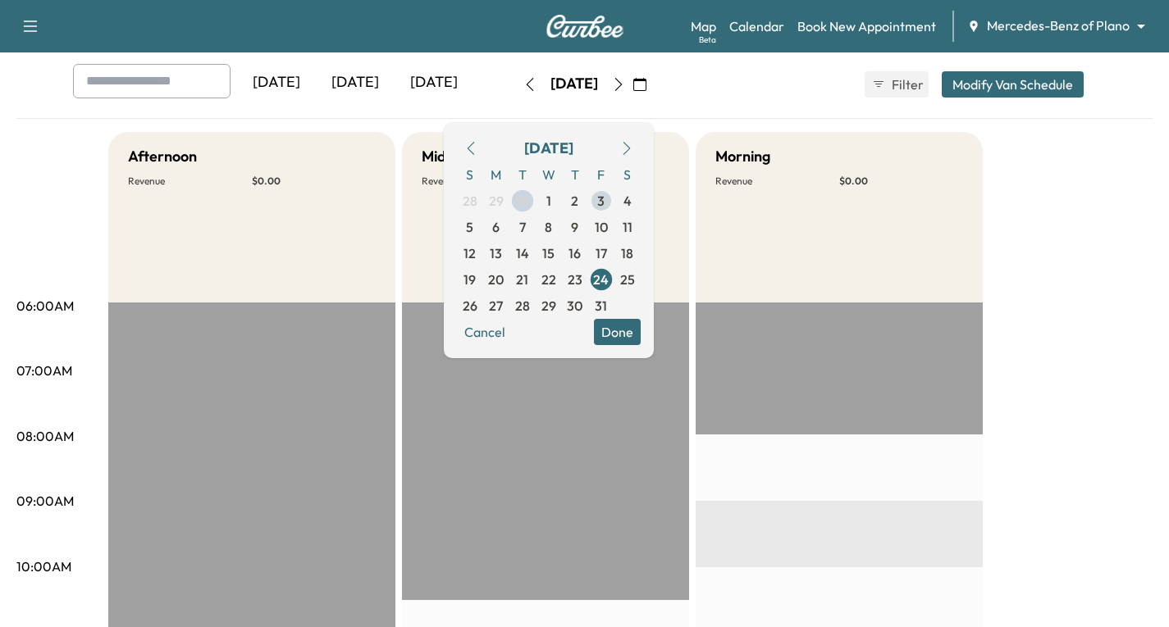
click at [614, 201] on span "3" at bounding box center [601, 201] width 26 height 26
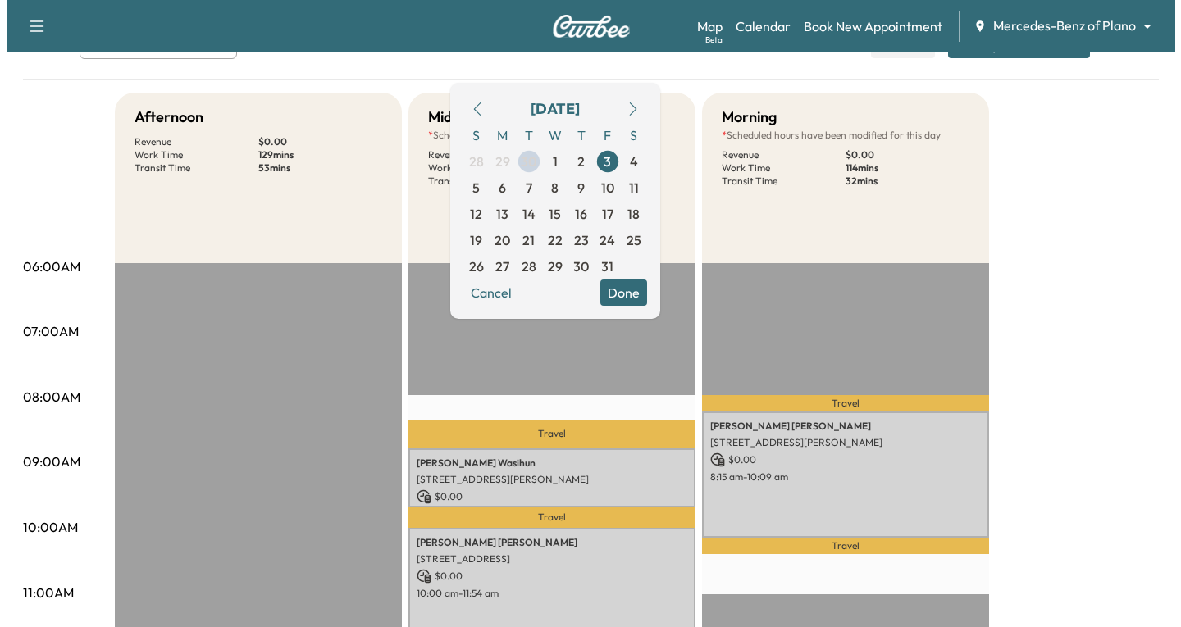
scroll to position [164, 0]
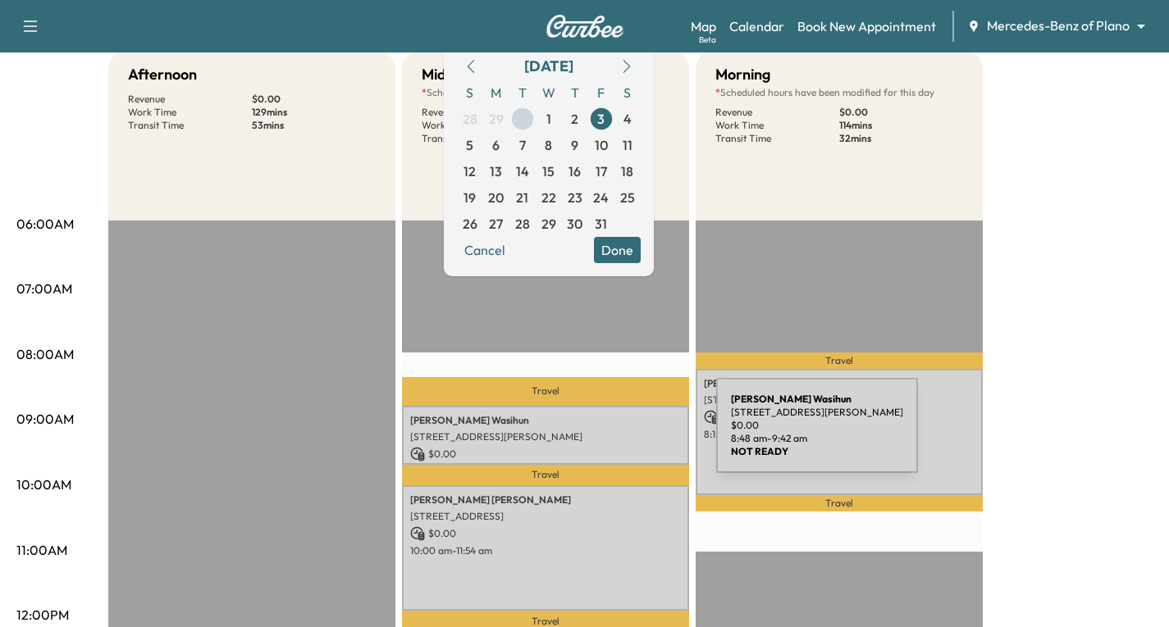
click at [593, 436] on p "[STREET_ADDRESS][PERSON_NAME]" at bounding box center [545, 437] width 271 height 13
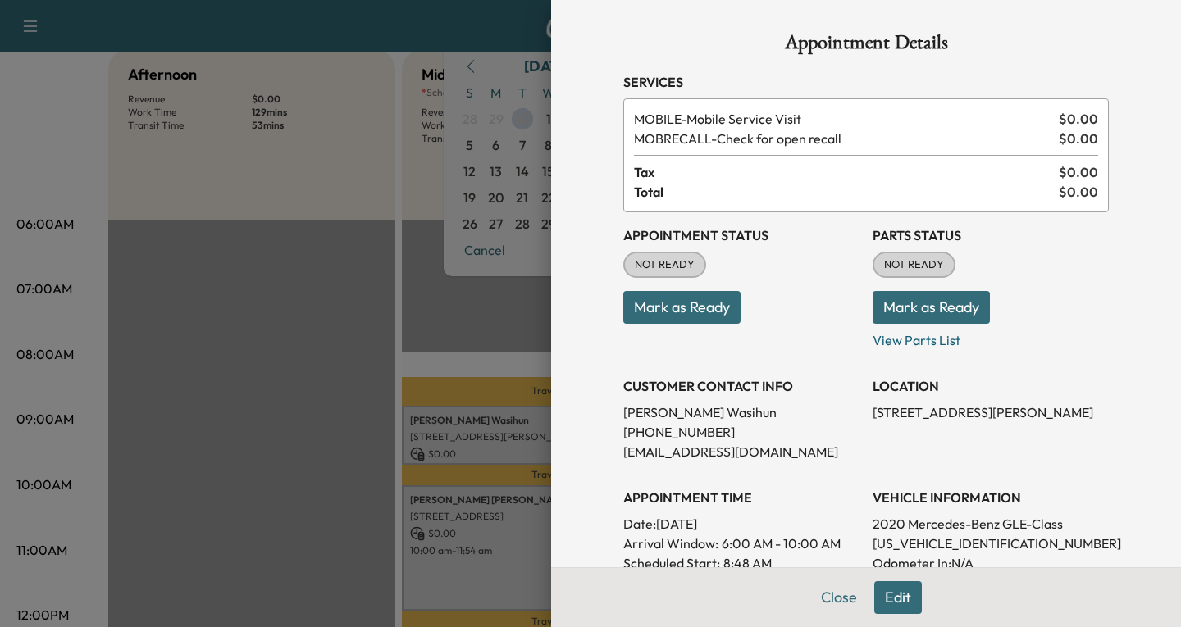
drag, startPoint x: 593, startPoint y: 436, endPoint x: 581, endPoint y: 478, distance: 44.4
click at [581, 478] on div "Appointment Details Services MOBILE - Mobile Service Visit $ 0.00 MOBRECALL - C…" at bounding box center [866, 313] width 630 height 627
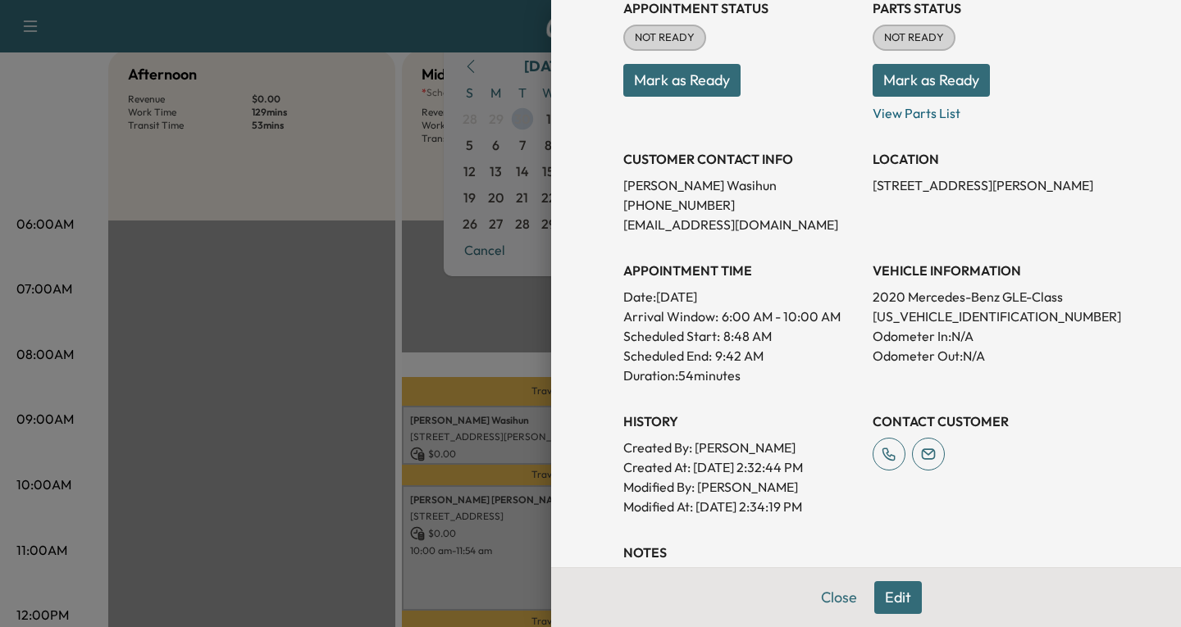
scroll to position [246, 0]
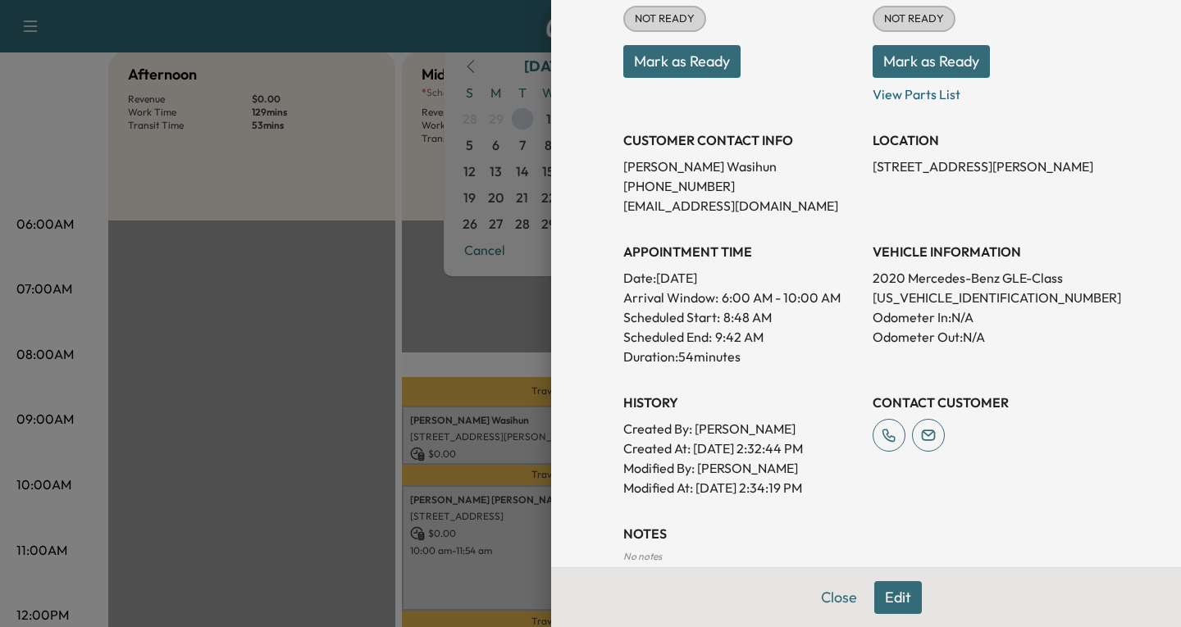
click at [890, 595] on button "Edit" at bounding box center [898, 598] width 48 height 33
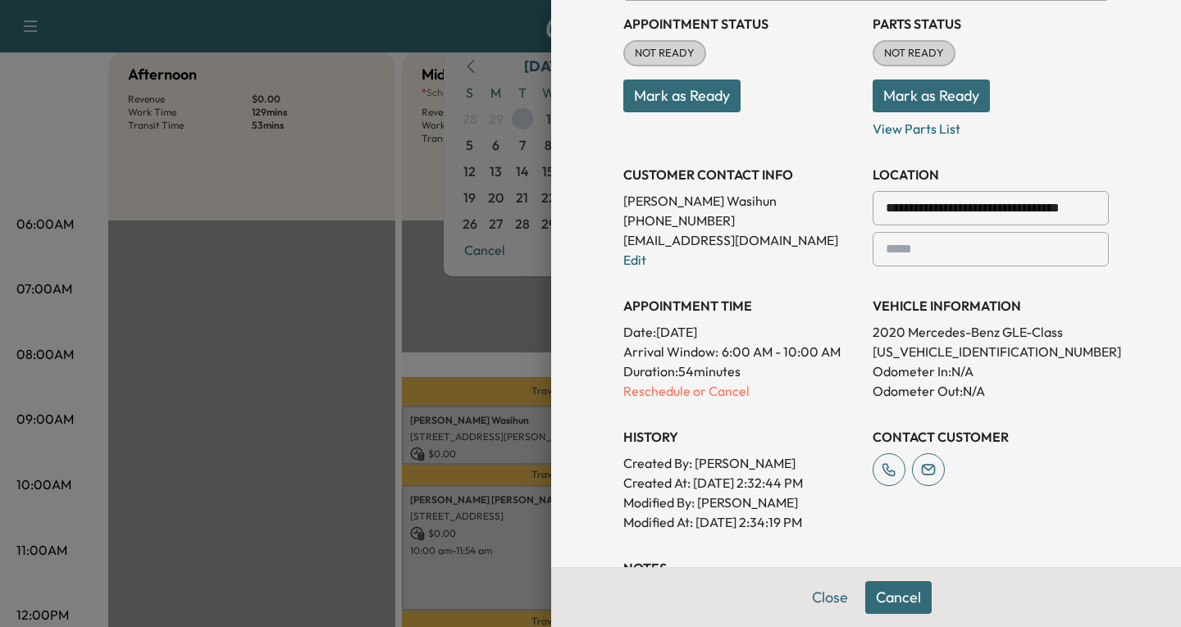
scroll to position [281, 0]
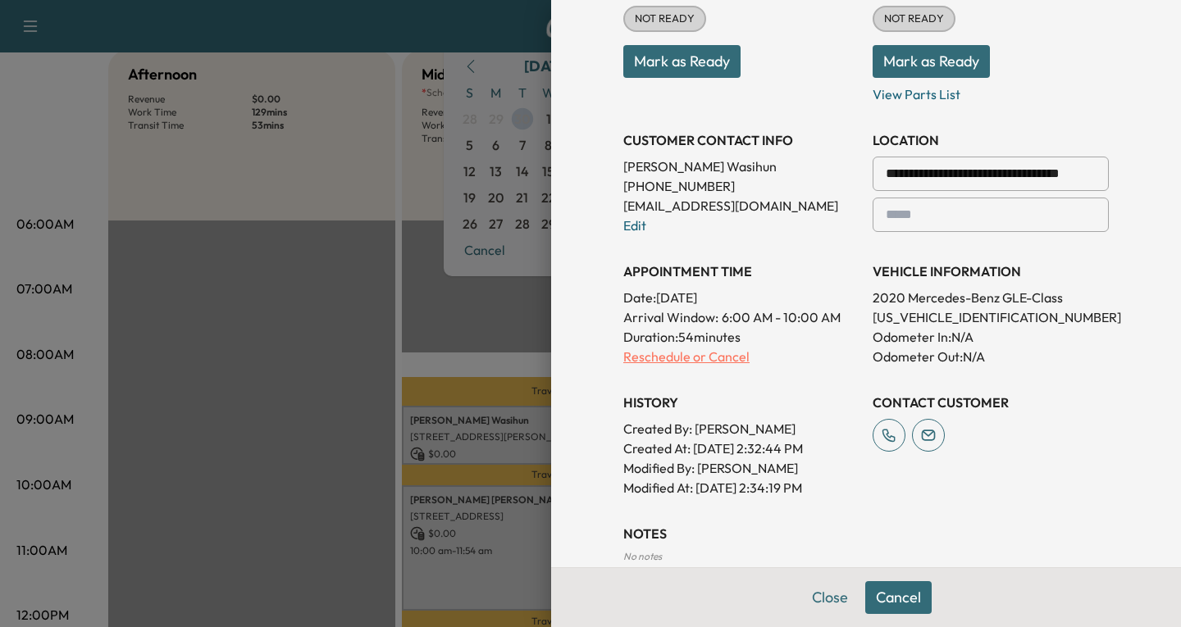
click at [623, 351] on p "Reschedule or Cancel" at bounding box center [741, 357] width 236 height 20
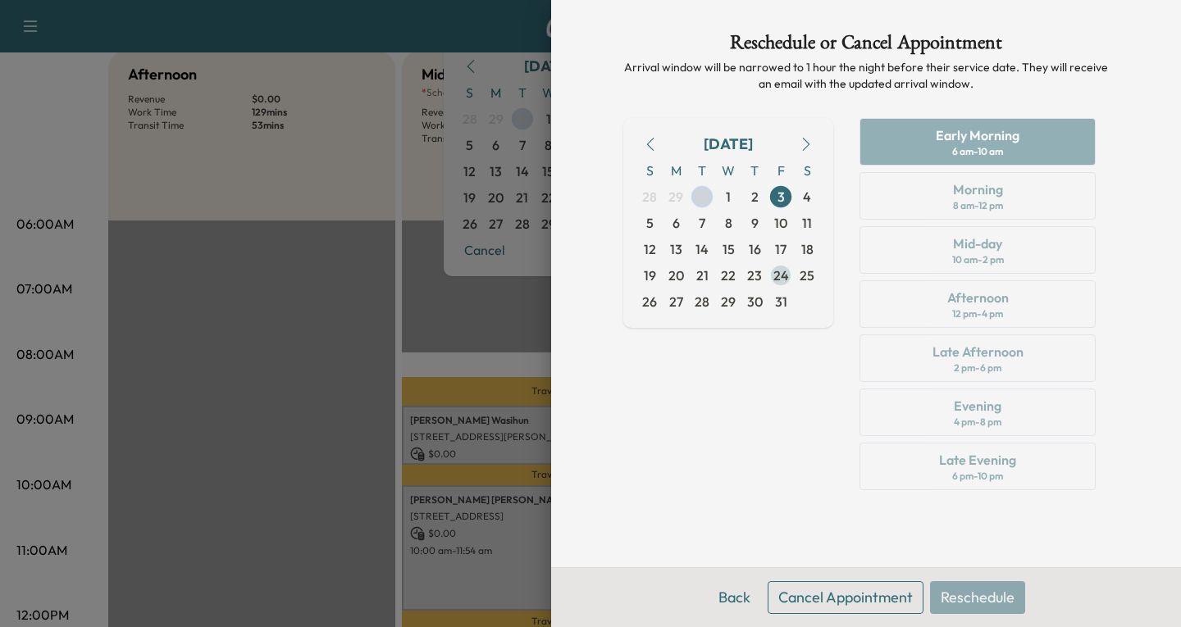
click at [780, 278] on span "24" at bounding box center [781, 276] width 16 height 20
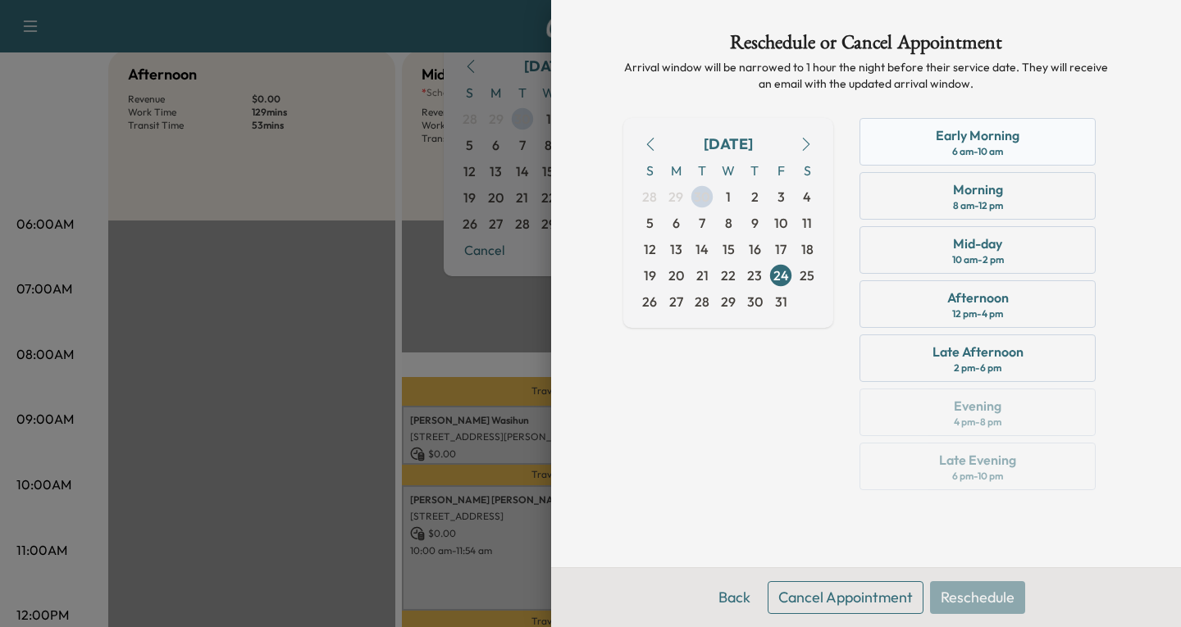
click at [983, 144] on div "Early Morning" at bounding box center [978, 135] width 84 height 20
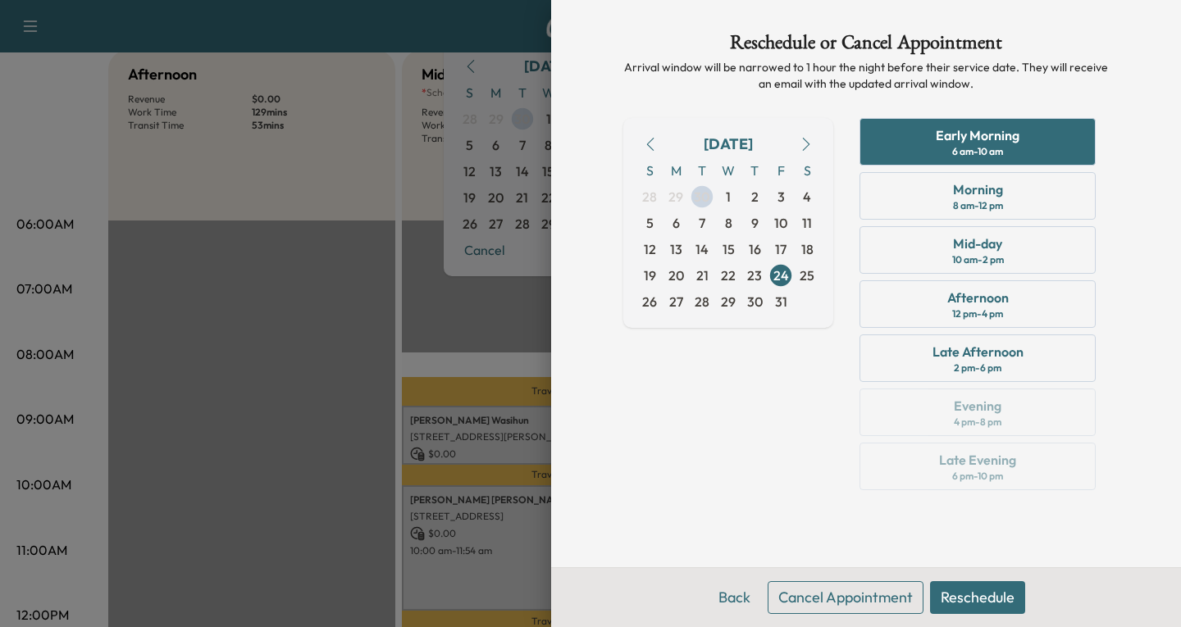
click at [958, 598] on button "Reschedule" at bounding box center [977, 598] width 95 height 33
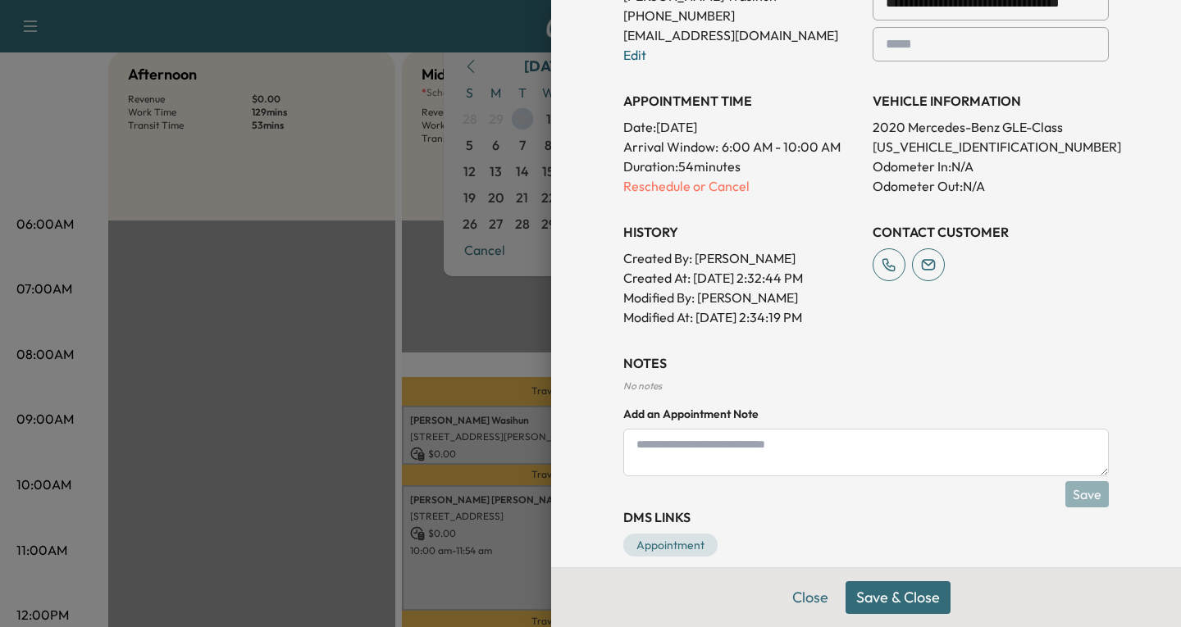
scroll to position [473, 0]
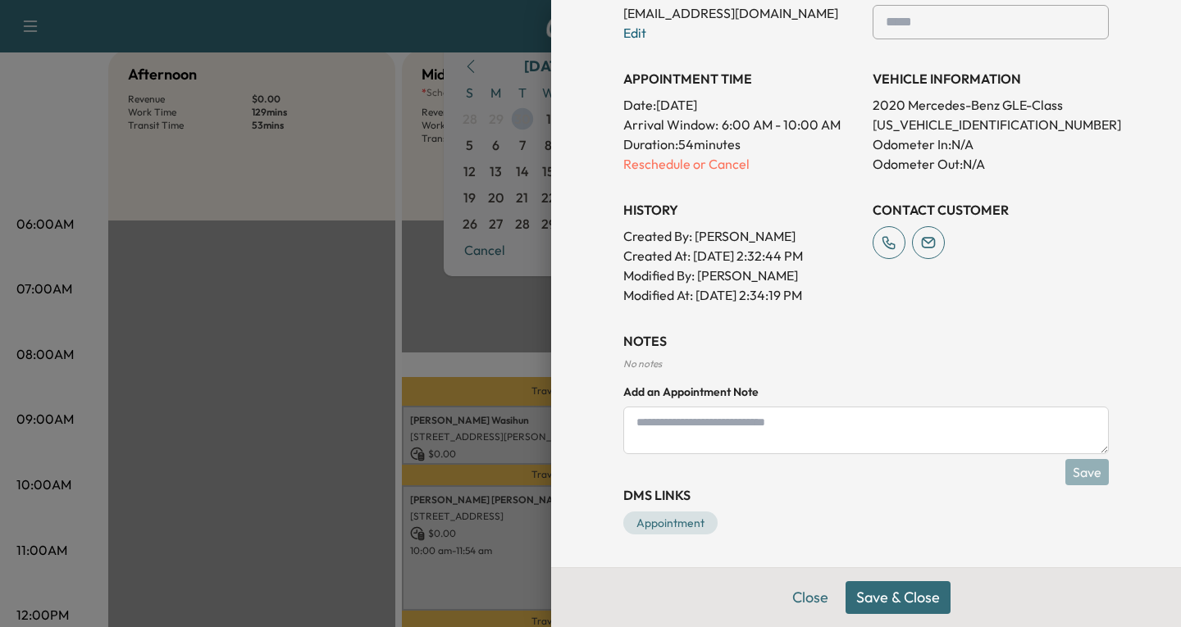
click at [632, 431] on textarea at bounding box center [866, 431] width 486 height 48
type textarea "**********"
click at [1092, 473] on button "Save" at bounding box center [1086, 472] width 43 height 26
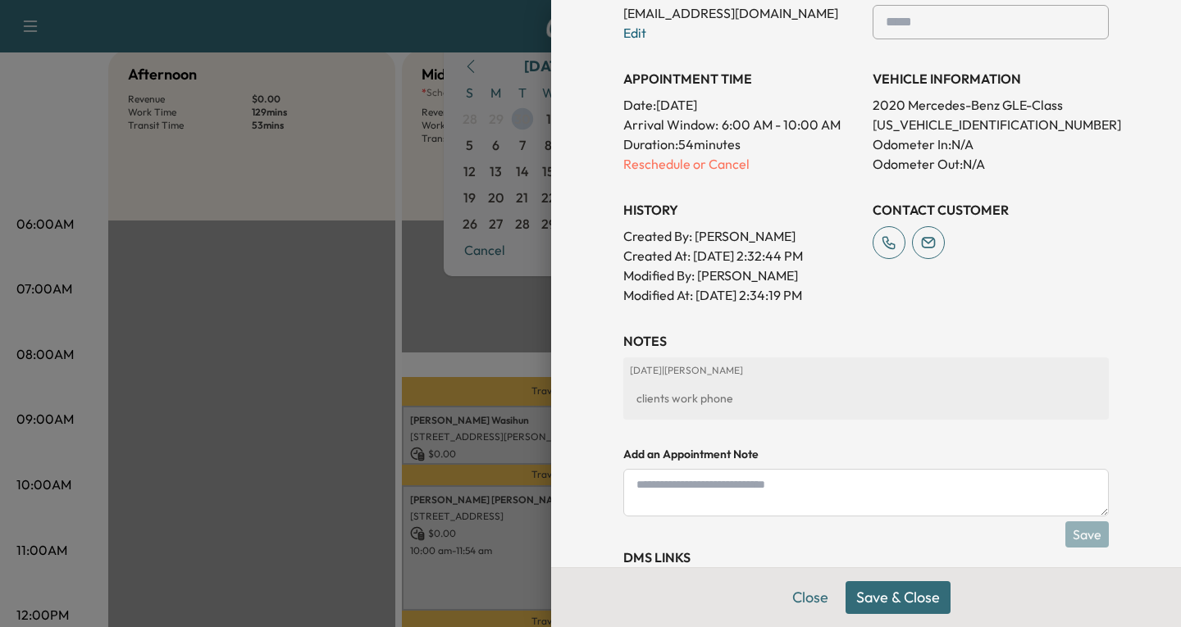
click at [873, 600] on button "Save & Close" at bounding box center [898, 598] width 105 height 33
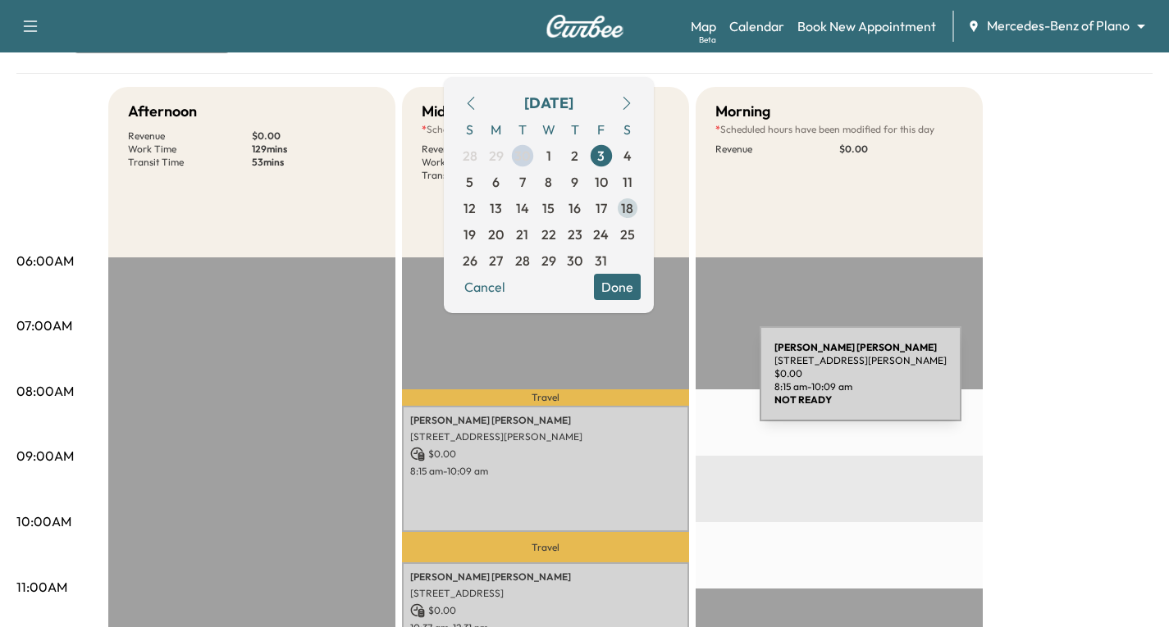
scroll to position [0, 0]
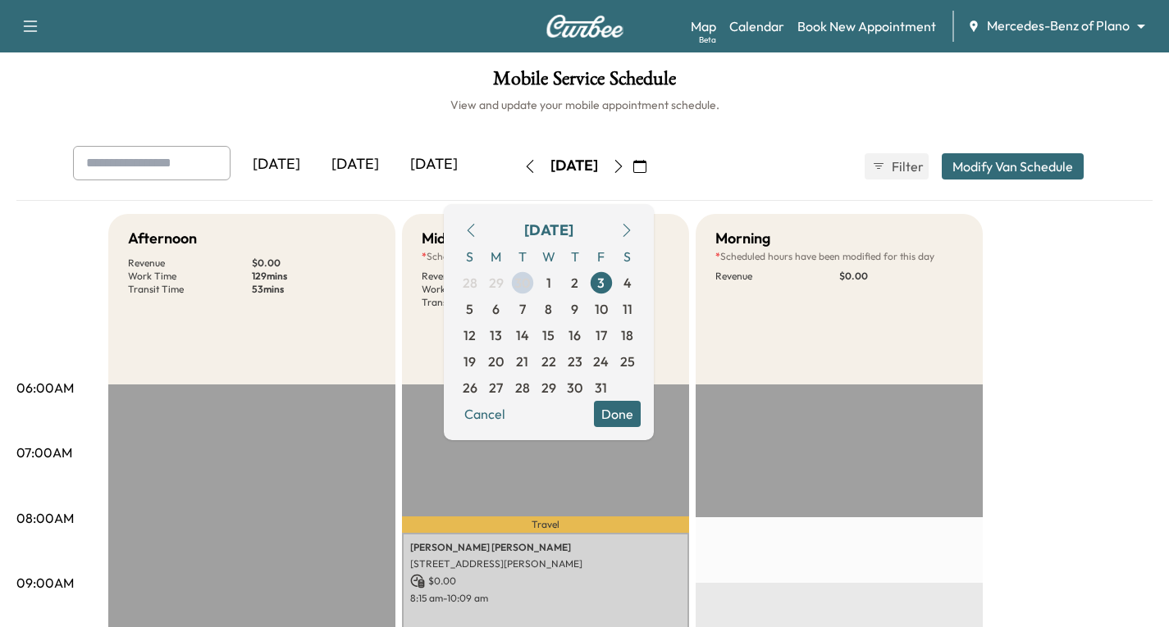
click at [609, 363] on span "24" at bounding box center [601, 362] width 16 height 20
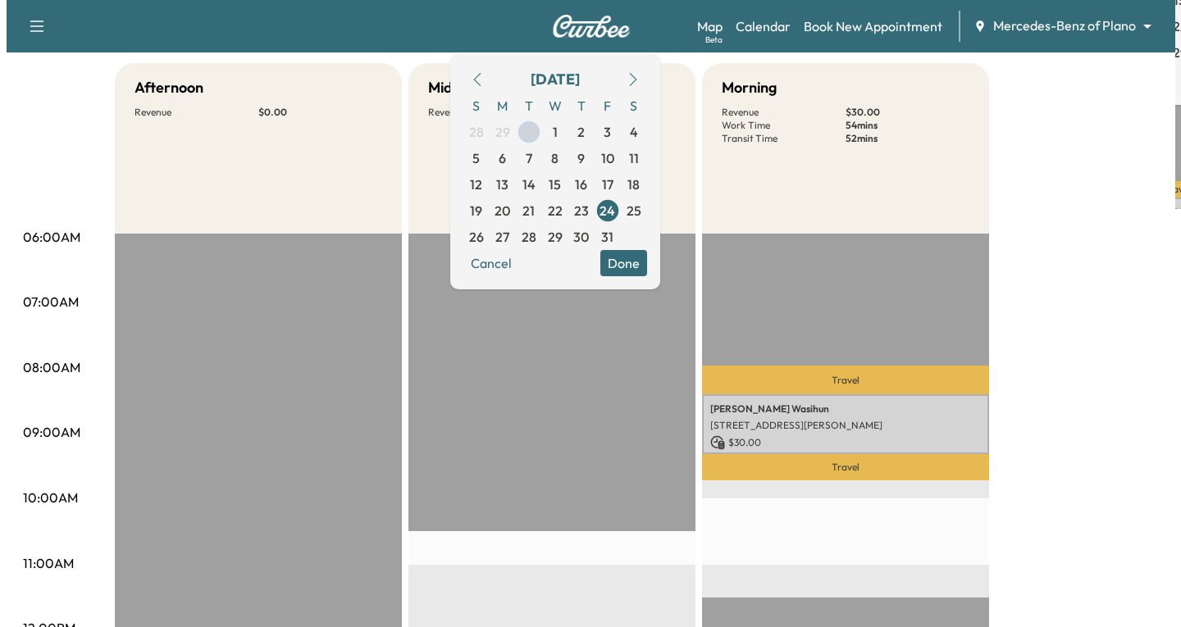
scroll to position [164, 0]
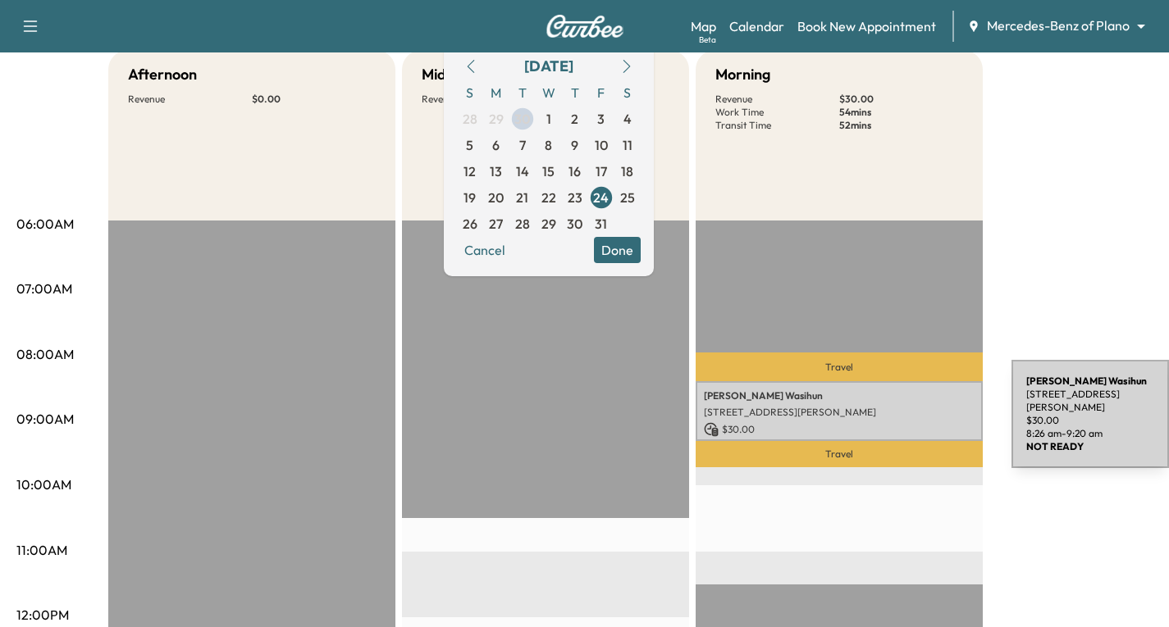
click at [888, 417] on div "[PERSON_NAME] [STREET_ADDRESS][PERSON_NAME] $ 30.00 8:26 am - 9:20 am" at bounding box center [839, 411] width 287 height 60
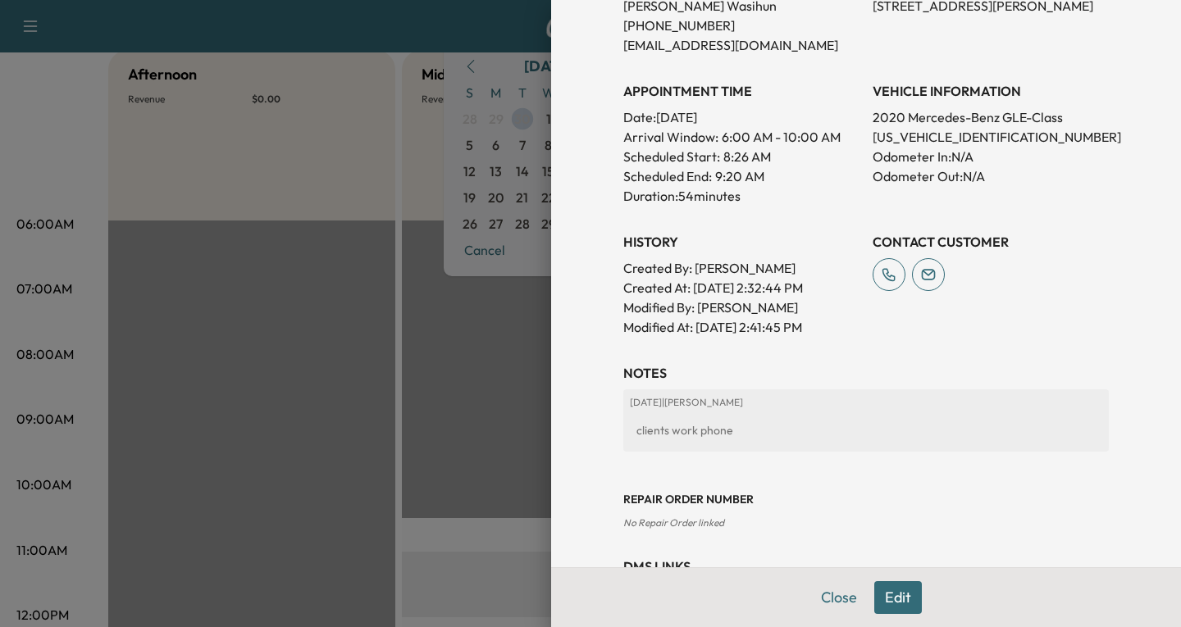
scroll to position [410, 0]
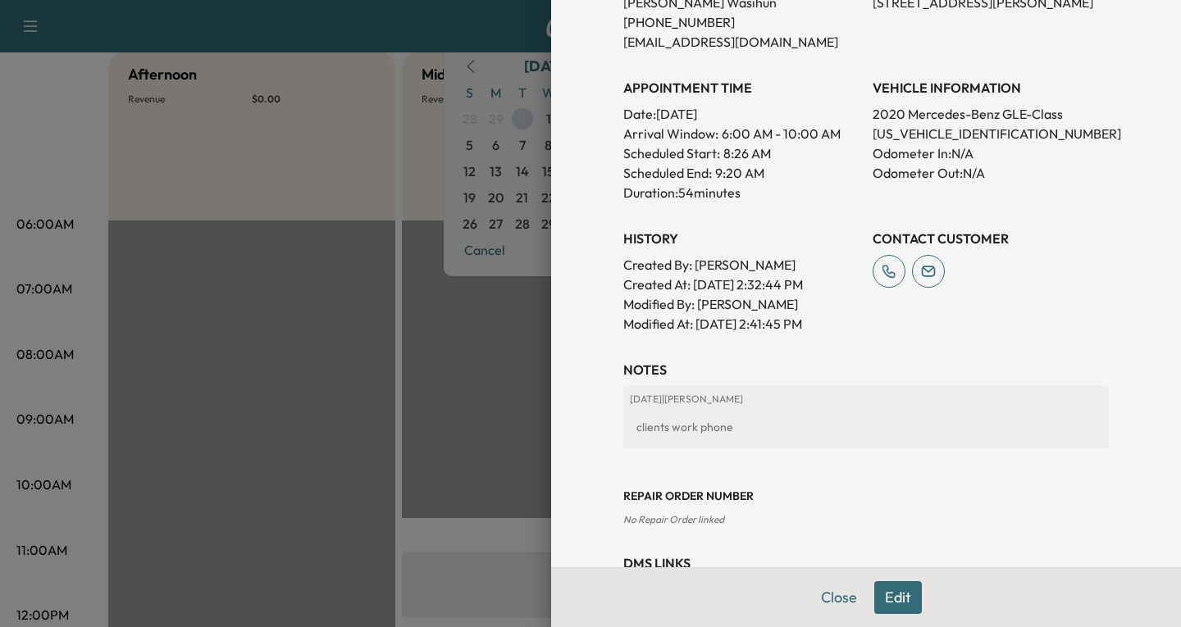
click at [884, 607] on button "Edit" at bounding box center [898, 598] width 48 height 33
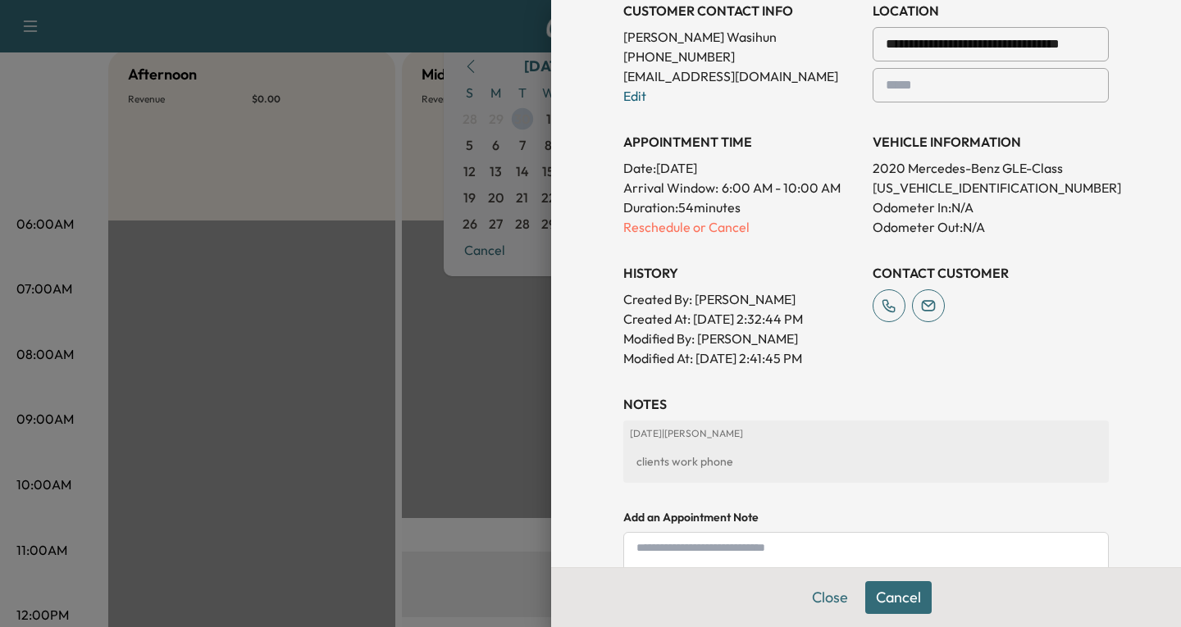
click at [751, 463] on div "clients work phone" at bounding box center [866, 462] width 472 height 30
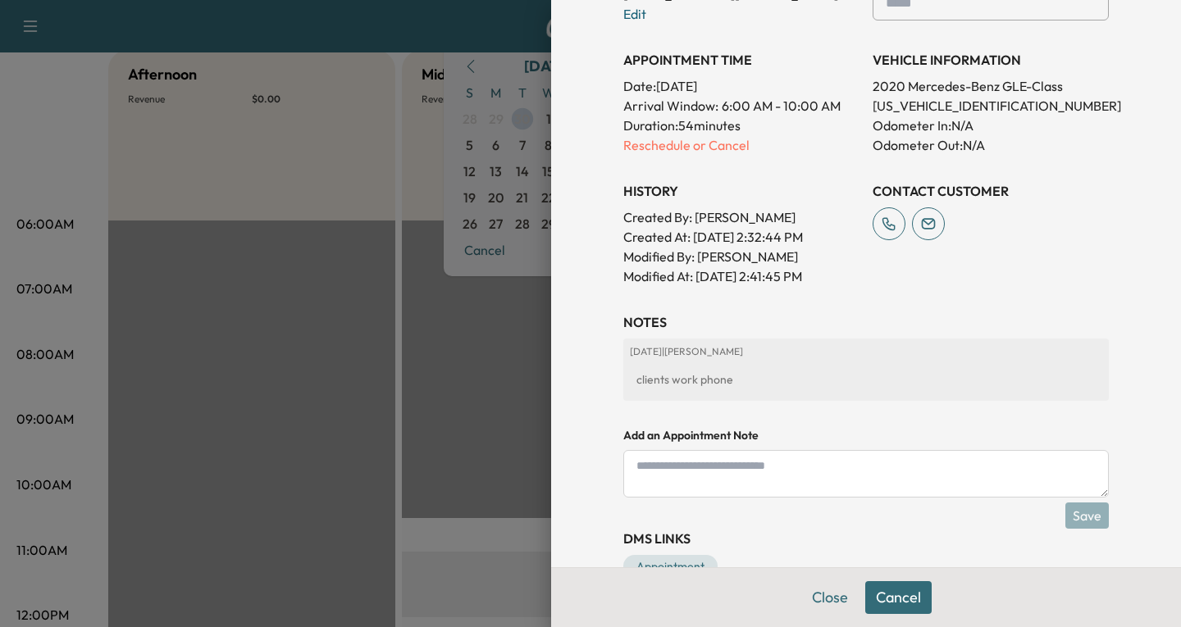
click at [662, 471] on textarea at bounding box center [866, 474] width 486 height 48
paste textarea "**********"
type textarea "**********"
click at [1079, 516] on button "Save" at bounding box center [1086, 516] width 43 height 26
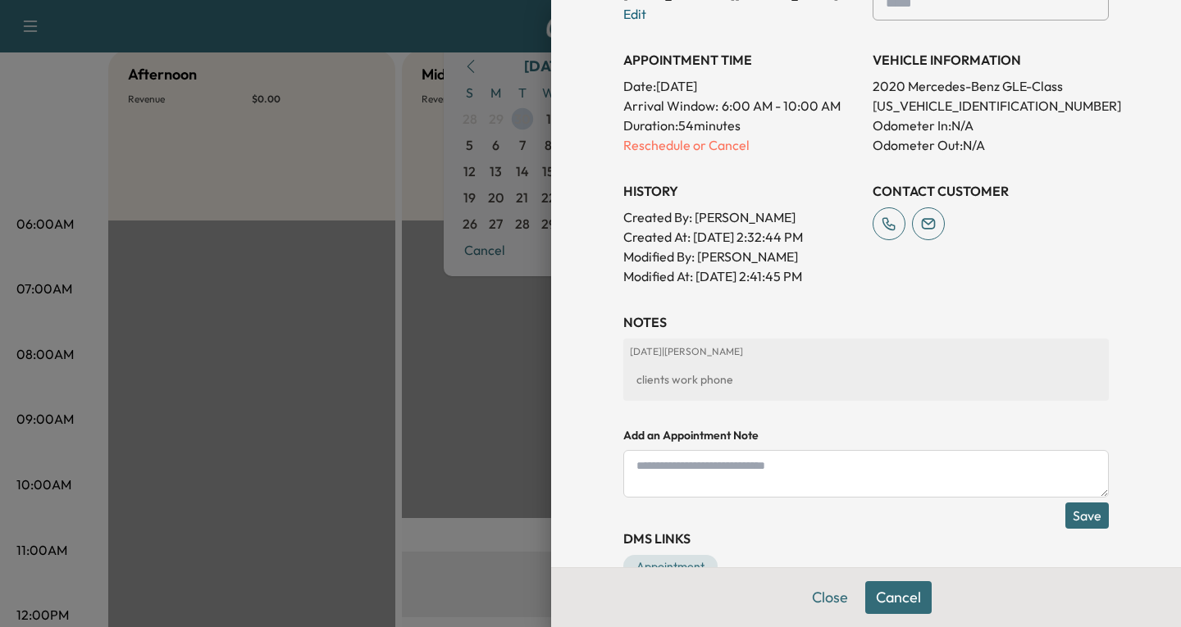
scroll to position [0, 0]
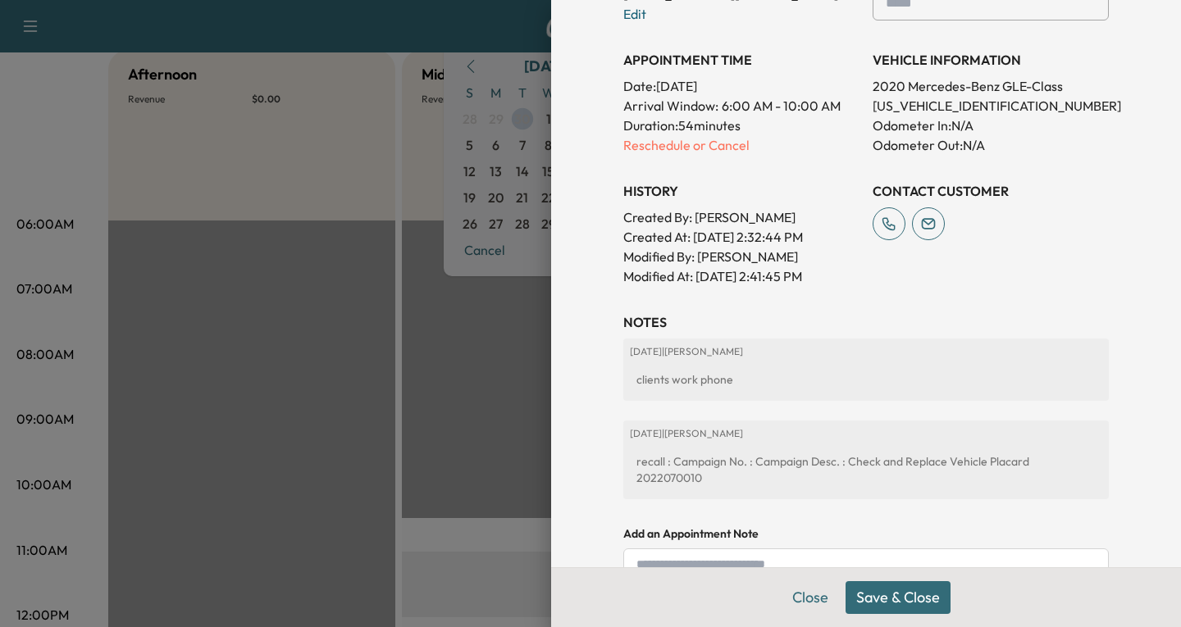
click at [883, 597] on button "Save & Close" at bounding box center [898, 598] width 105 height 33
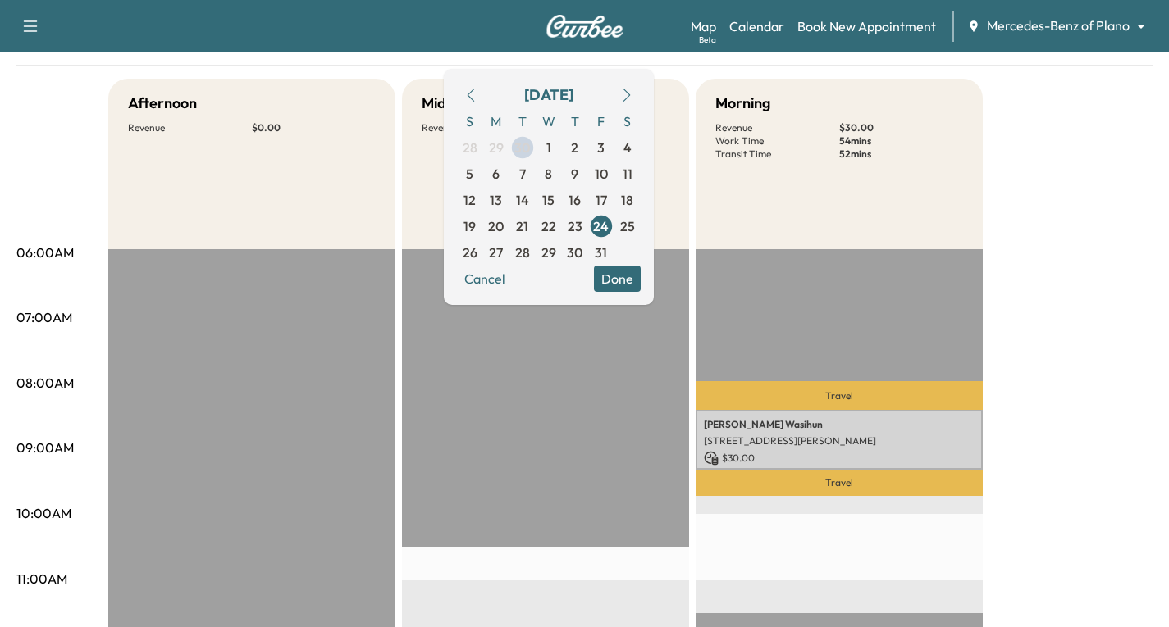
scroll to position [164, 0]
